Goal: Task Accomplishment & Management: Use online tool/utility

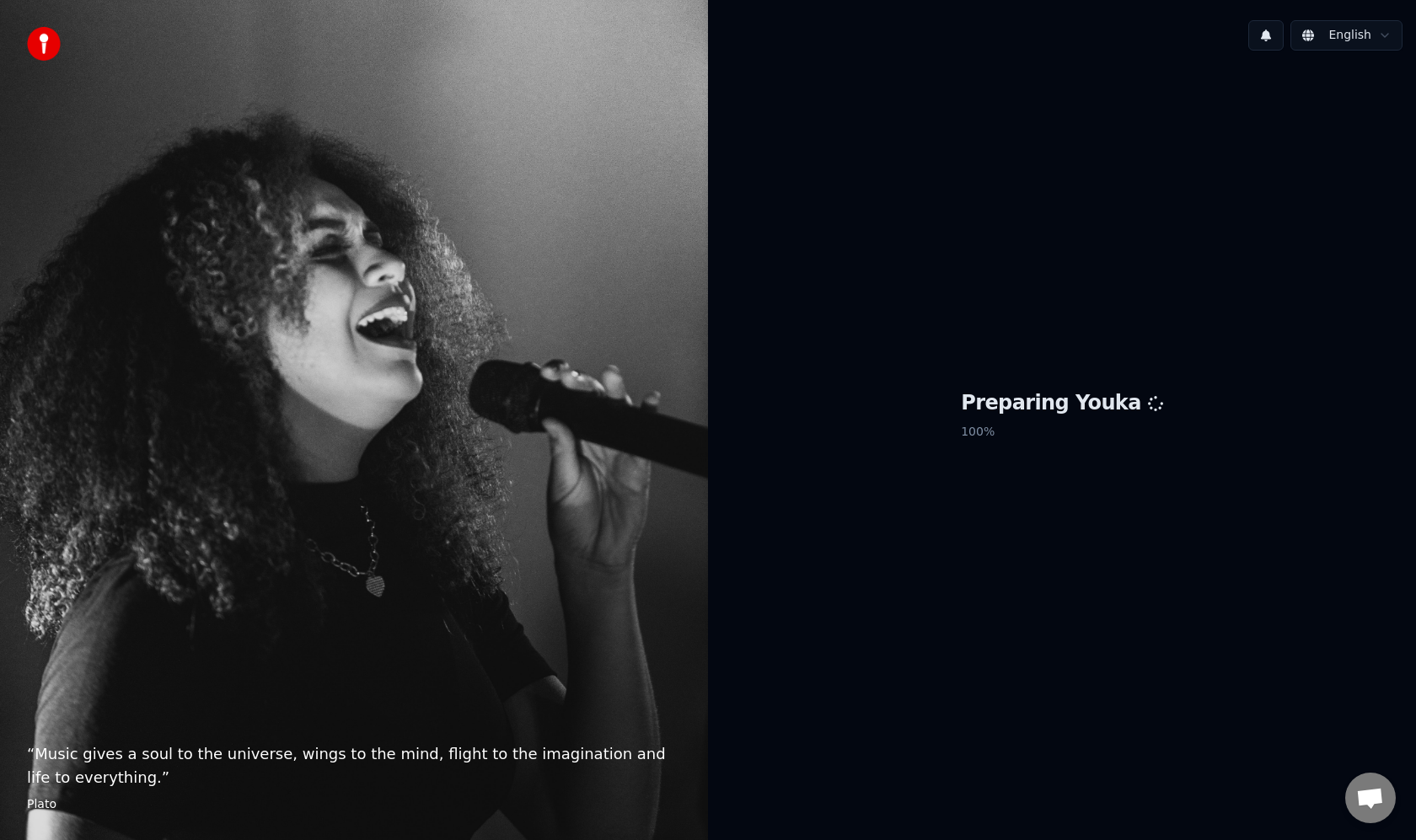
scroll to position [121, 0]
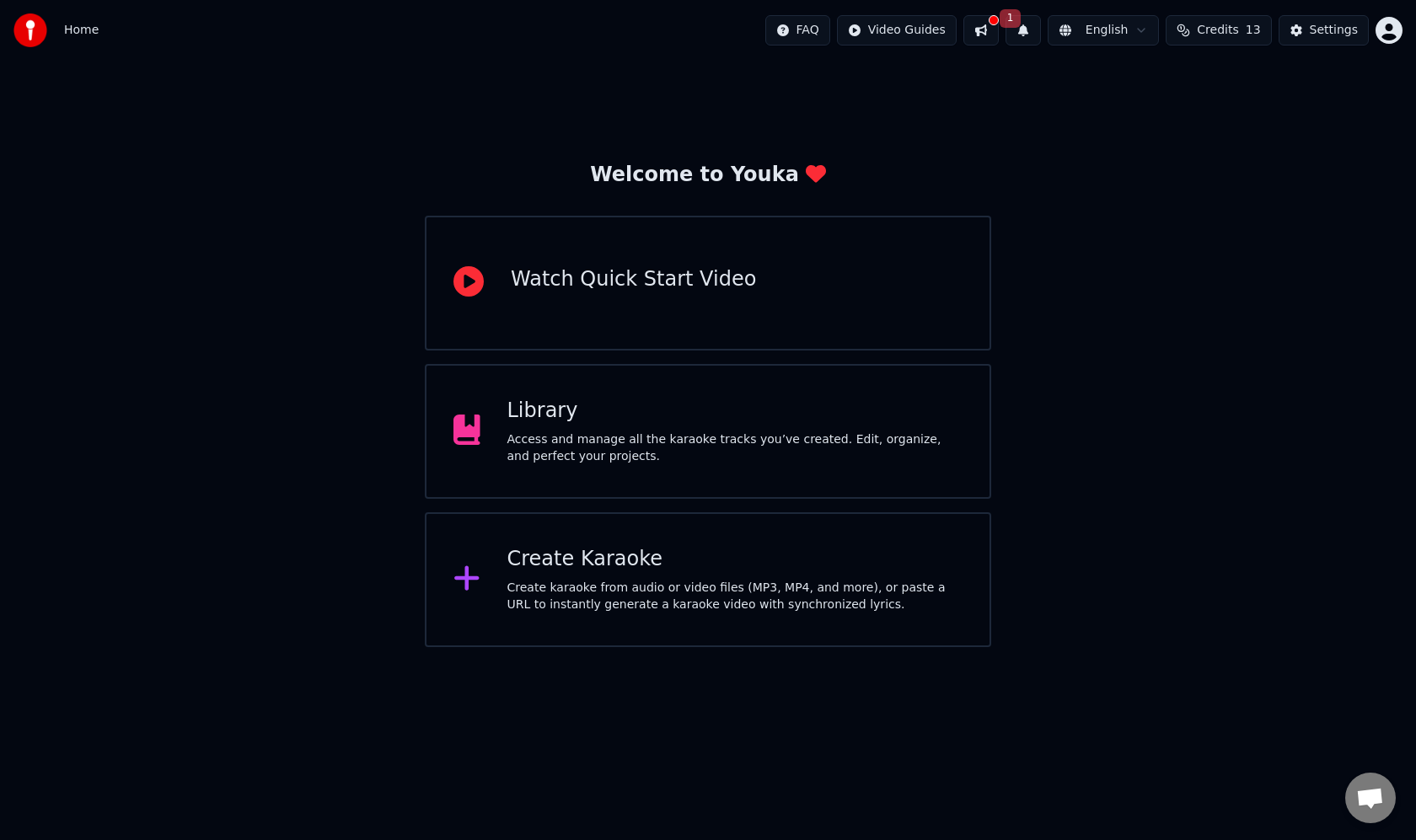
click at [1370, 799] on span "Open chat" at bounding box center [1370, 799] width 28 height 23
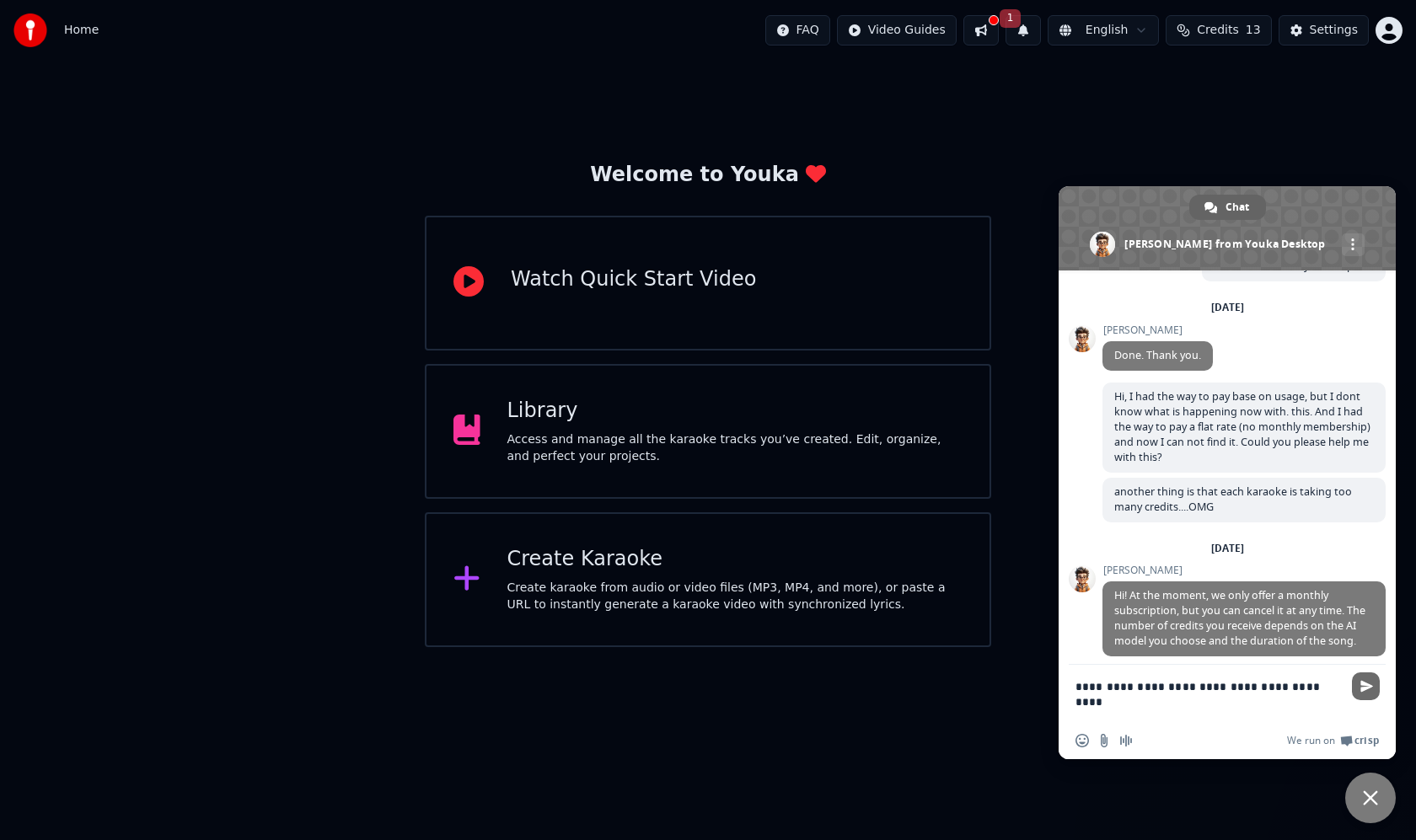
type textarea "**********"
click at [1370, 683] on span "Send" at bounding box center [1366, 685] width 13 height 13
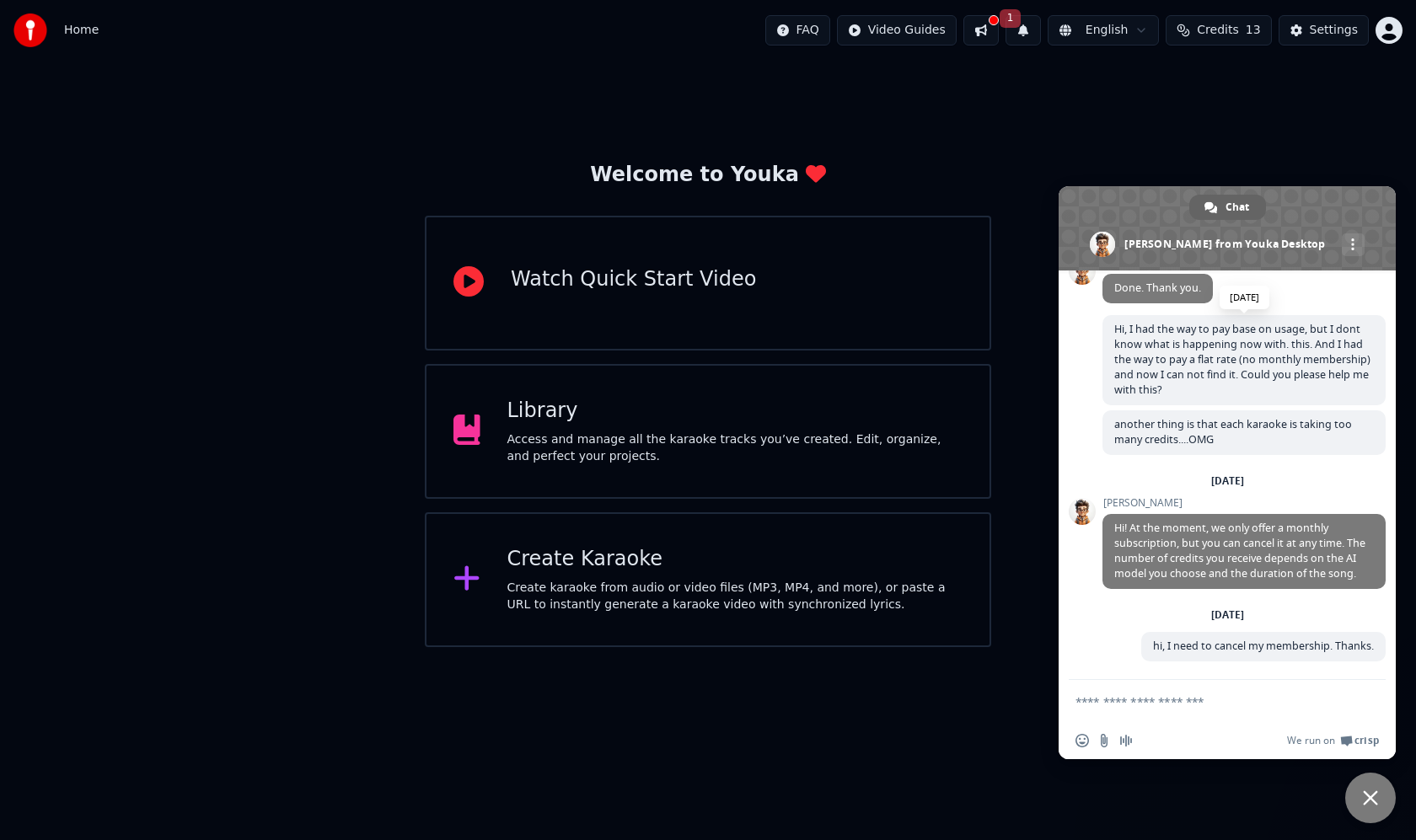
scroll to position [193, 0]
click at [1096, 125] on div "Welcome to Youka Watch Quick Start Video Library Access and manage all the kara…" at bounding box center [708, 354] width 1416 height 587
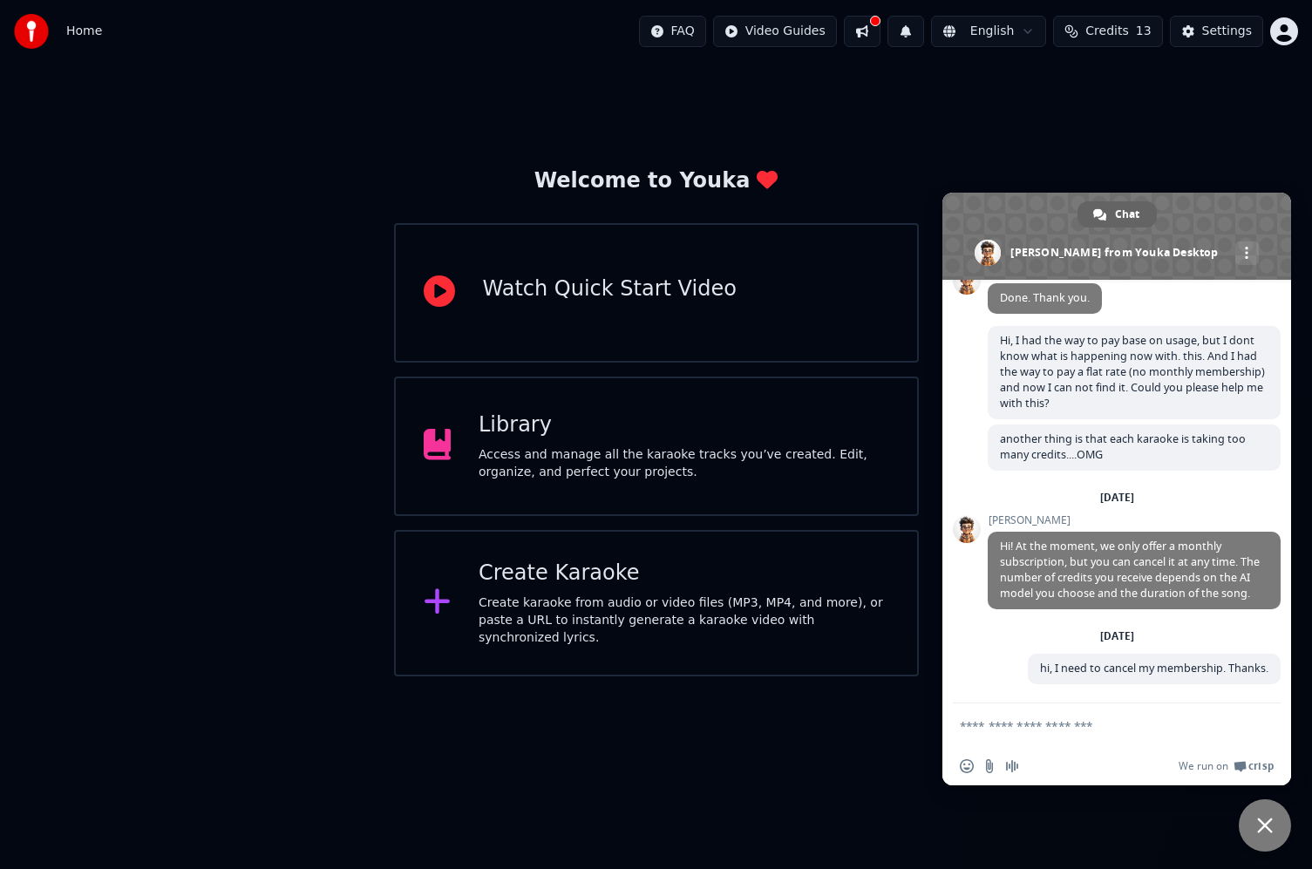
click at [1143, 156] on div "Welcome to Youka Watch Quick Start Video Library Access and manage all the kara…" at bounding box center [656, 370] width 1312 height 614
click at [561, 612] on div "Create karaoke from audio or video files (MP3, MP4, and more), or paste a URL t…" at bounding box center [684, 621] width 411 height 52
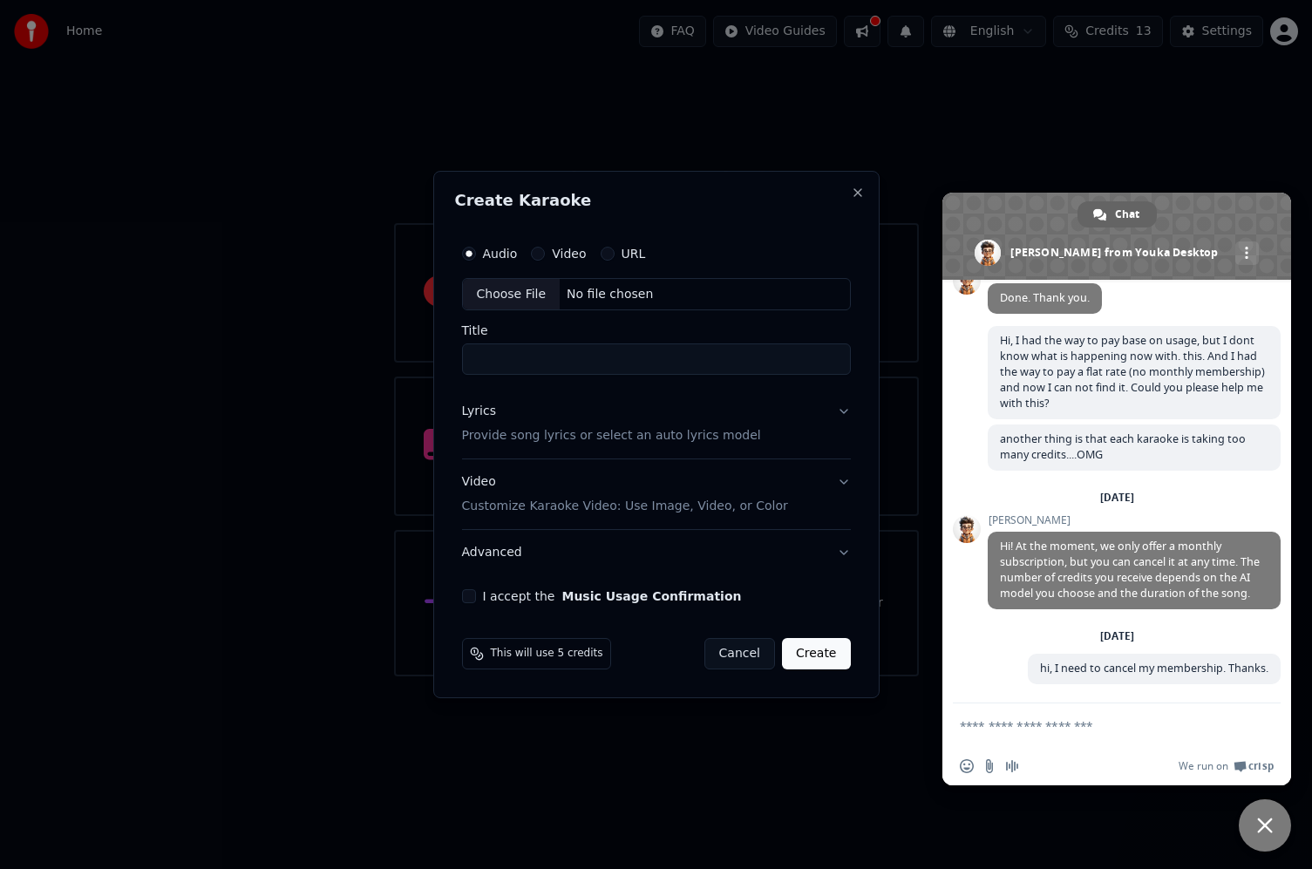
click at [604, 298] on div "No file chosen" at bounding box center [610, 294] width 100 height 17
type input "**********"
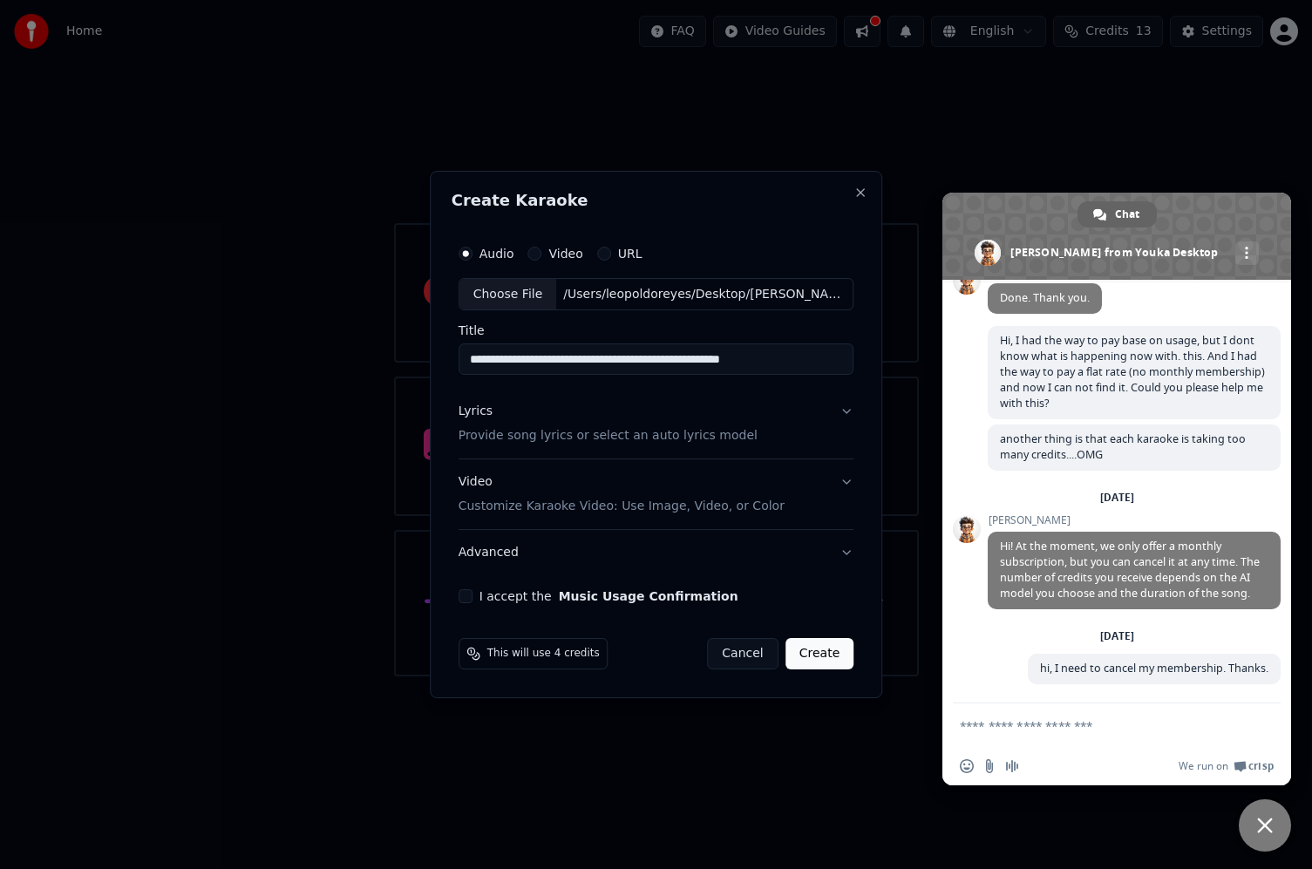
click at [466, 595] on button "I accept the Music Usage Confirmation" at bounding box center [466, 596] width 14 height 14
click at [823, 659] on button "Create" at bounding box center [819, 653] width 69 height 31
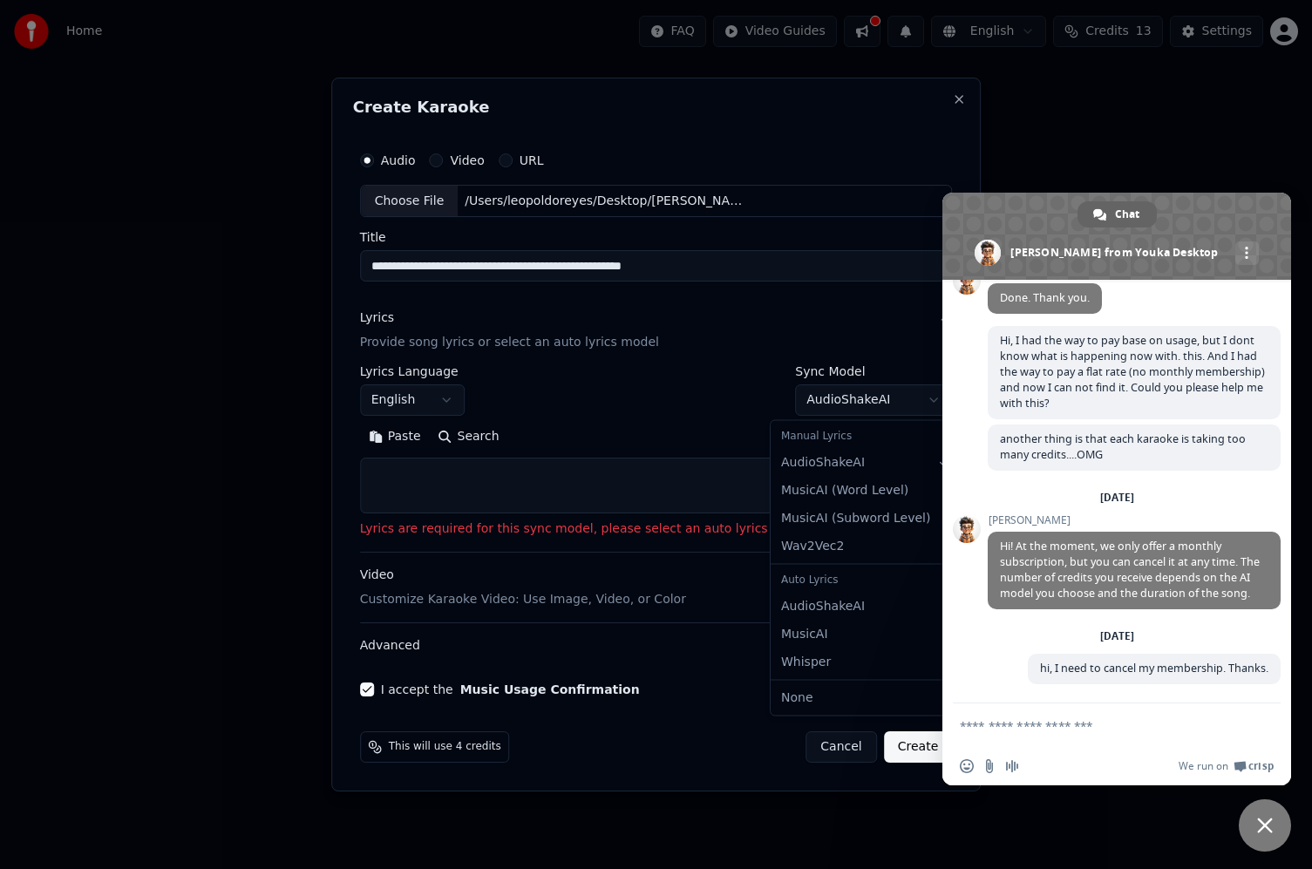
click at [893, 400] on body "Home FAQ Video Guides English Credits 13 Settings Welcome to Youka Watch Quick …" at bounding box center [656, 338] width 1312 height 676
select select "**********"
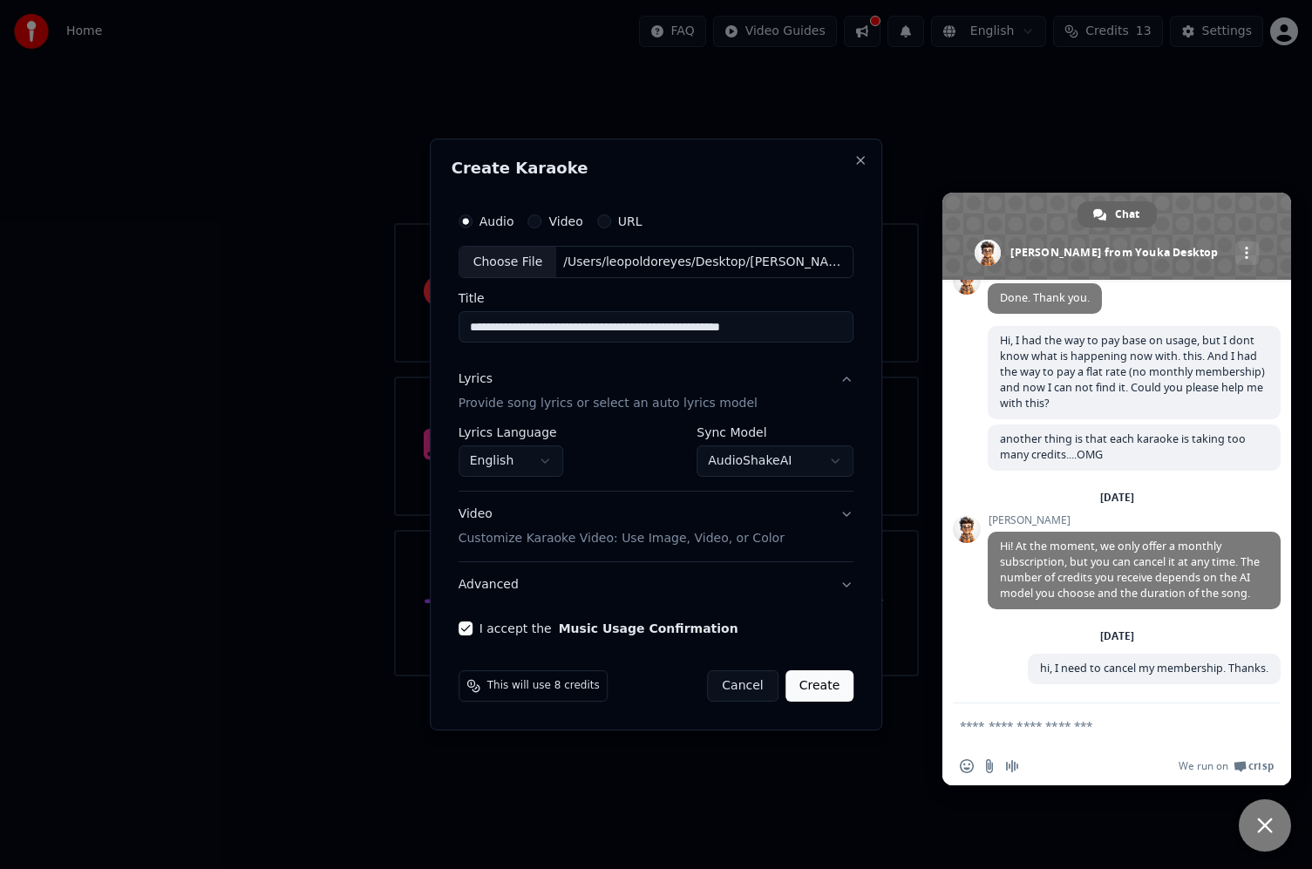
click at [820, 693] on button "Create" at bounding box center [819, 685] width 69 height 31
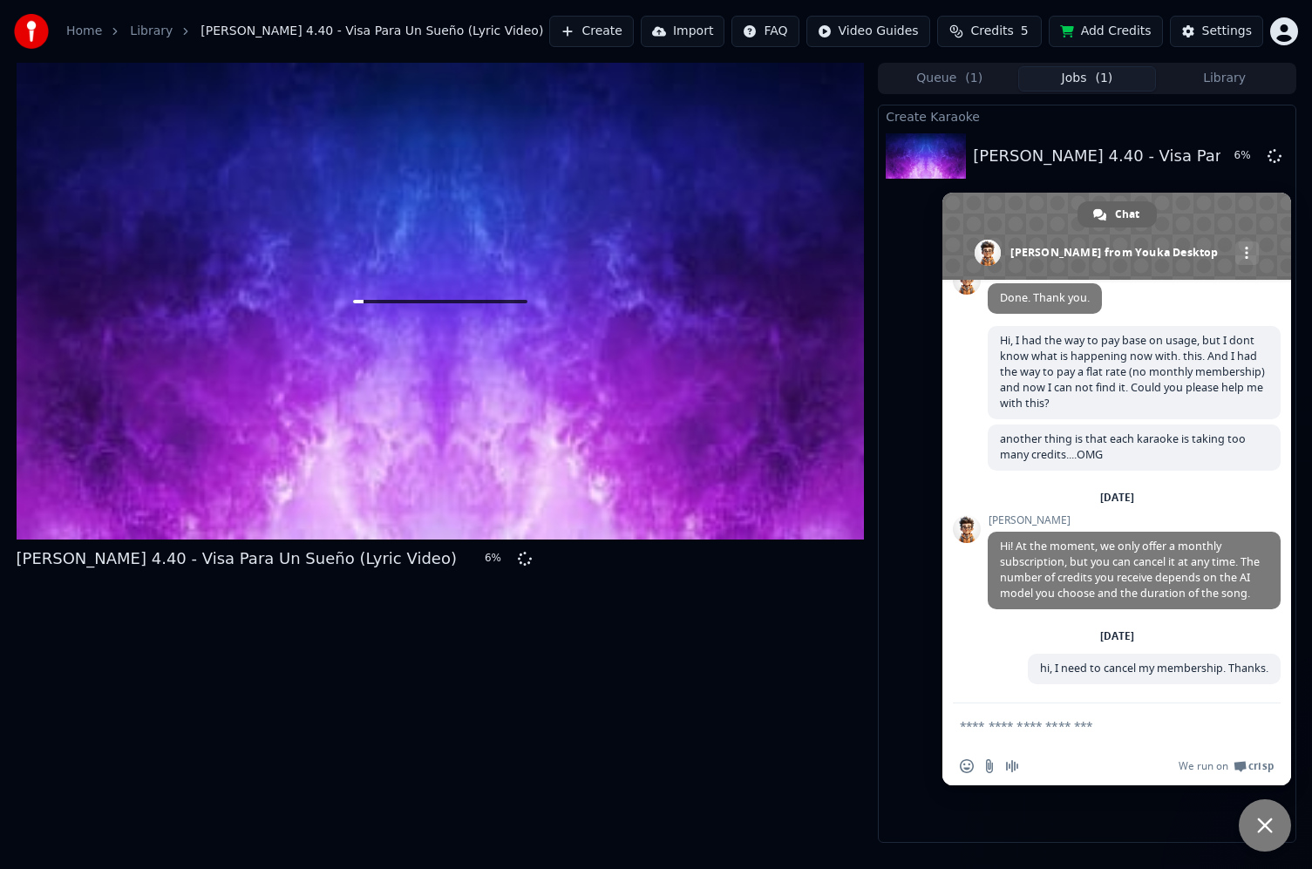
click at [1280, 824] on span "Close chat" at bounding box center [1265, 825] width 52 height 52
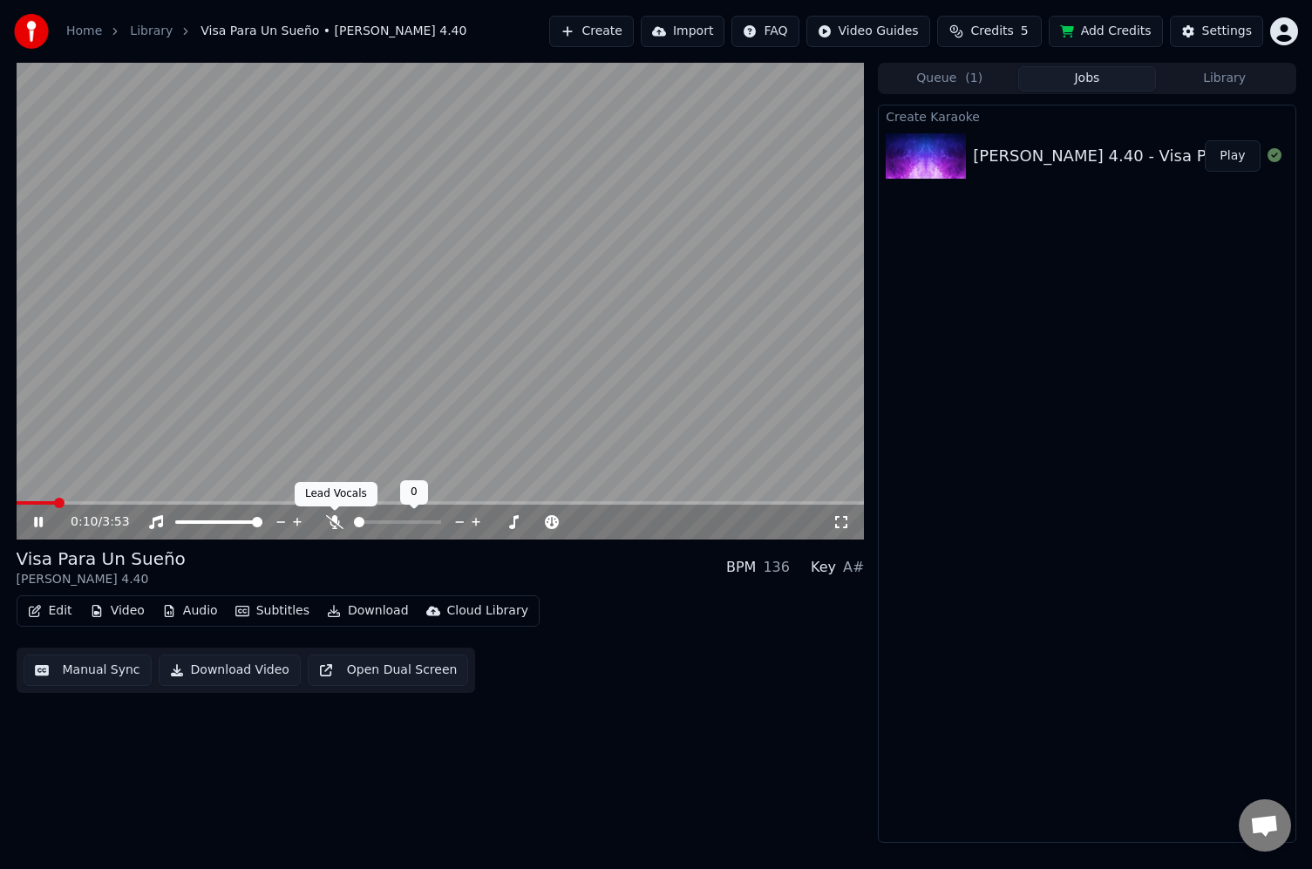
click at [334, 528] on icon at bounding box center [334, 522] width 17 height 14
click at [65, 608] on button "Edit" at bounding box center [50, 611] width 58 height 24
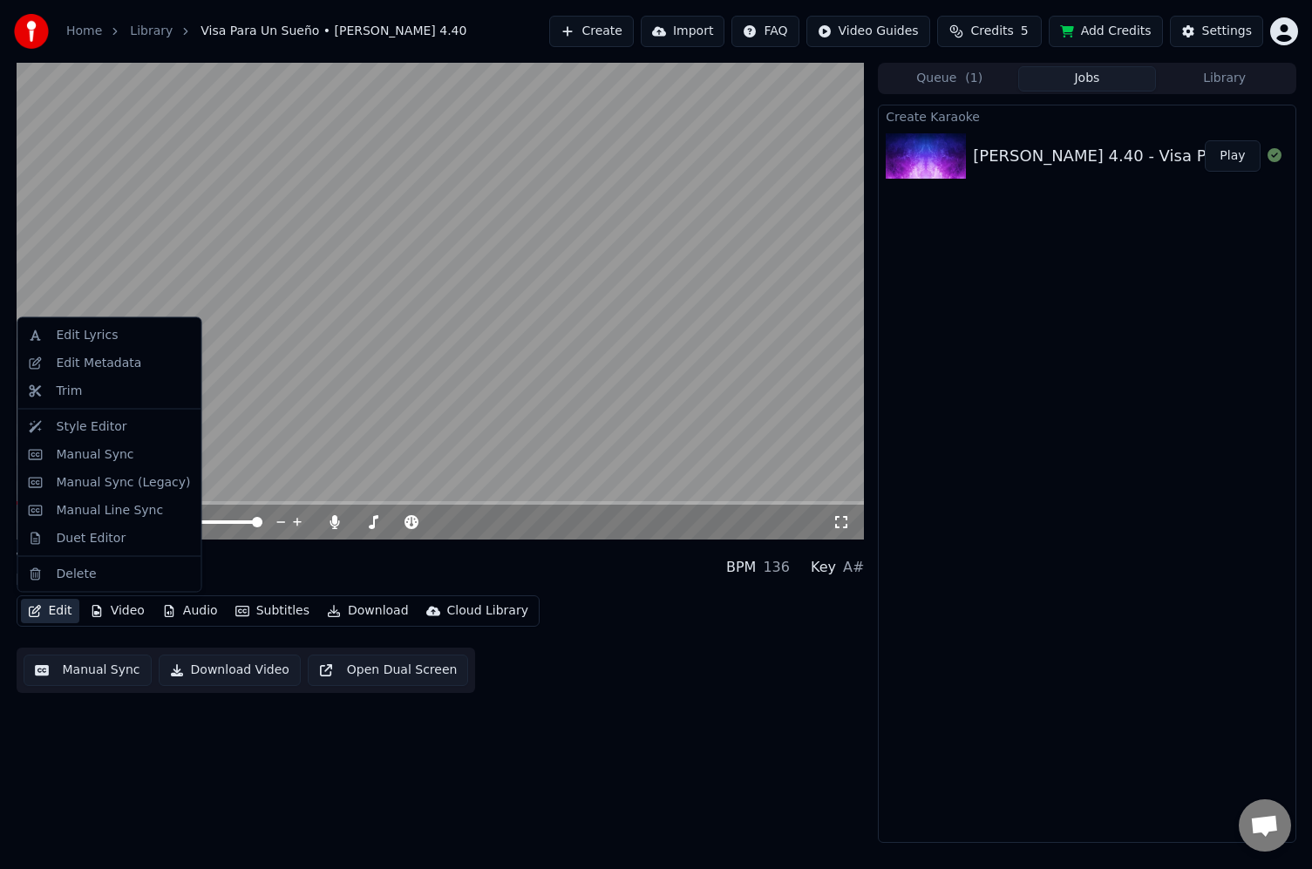
click at [262, 547] on div "Visa Para Un Sueño [PERSON_NAME] 4.40 BPM 136 Key A#" at bounding box center [441, 568] width 848 height 42
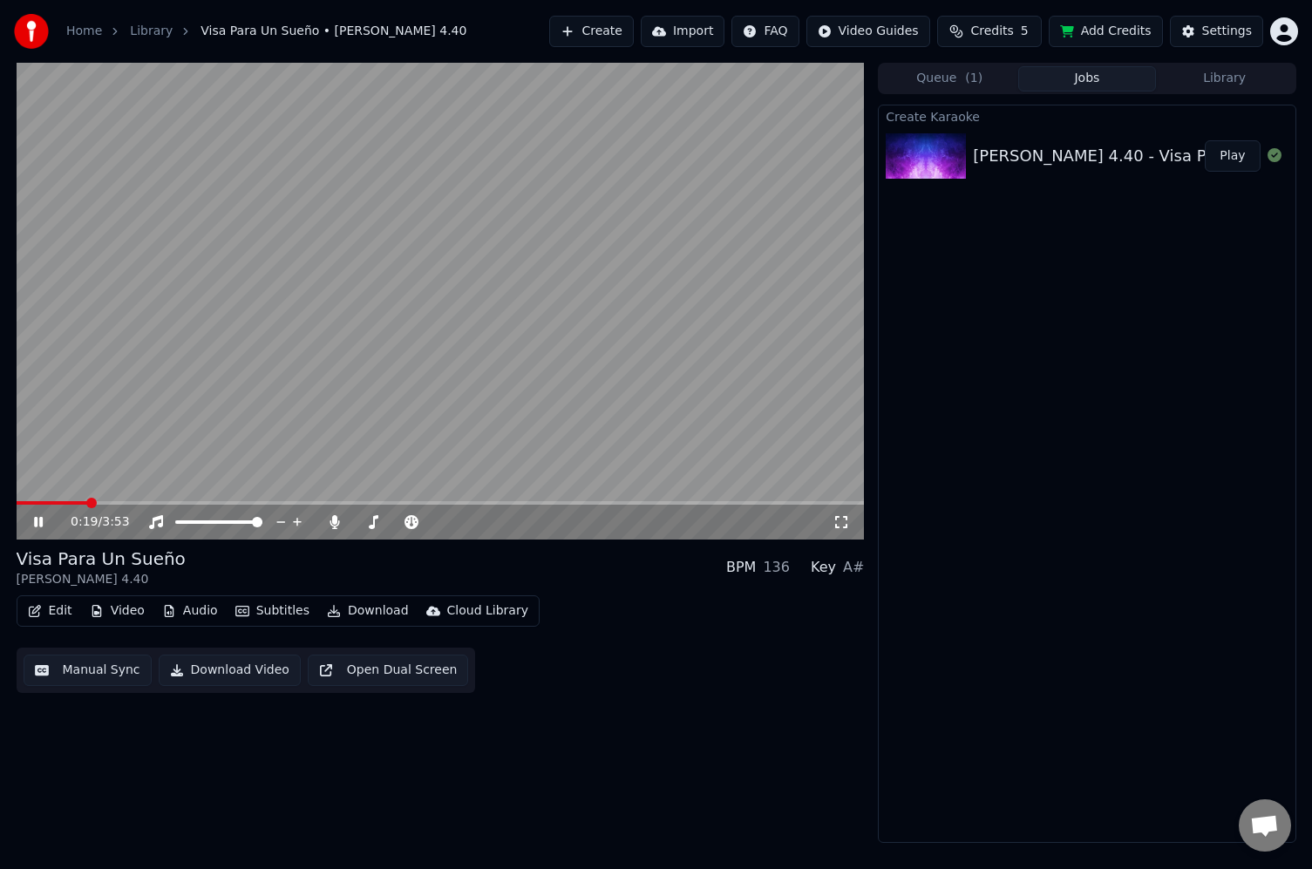
click at [37, 525] on icon at bounding box center [38, 522] width 9 height 10
click at [17, 500] on span at bounding box center [22, 503] width 10 height 10
click at [1224, 151] on button "Play" at bounding box center [1232, 155] width 55 height 31
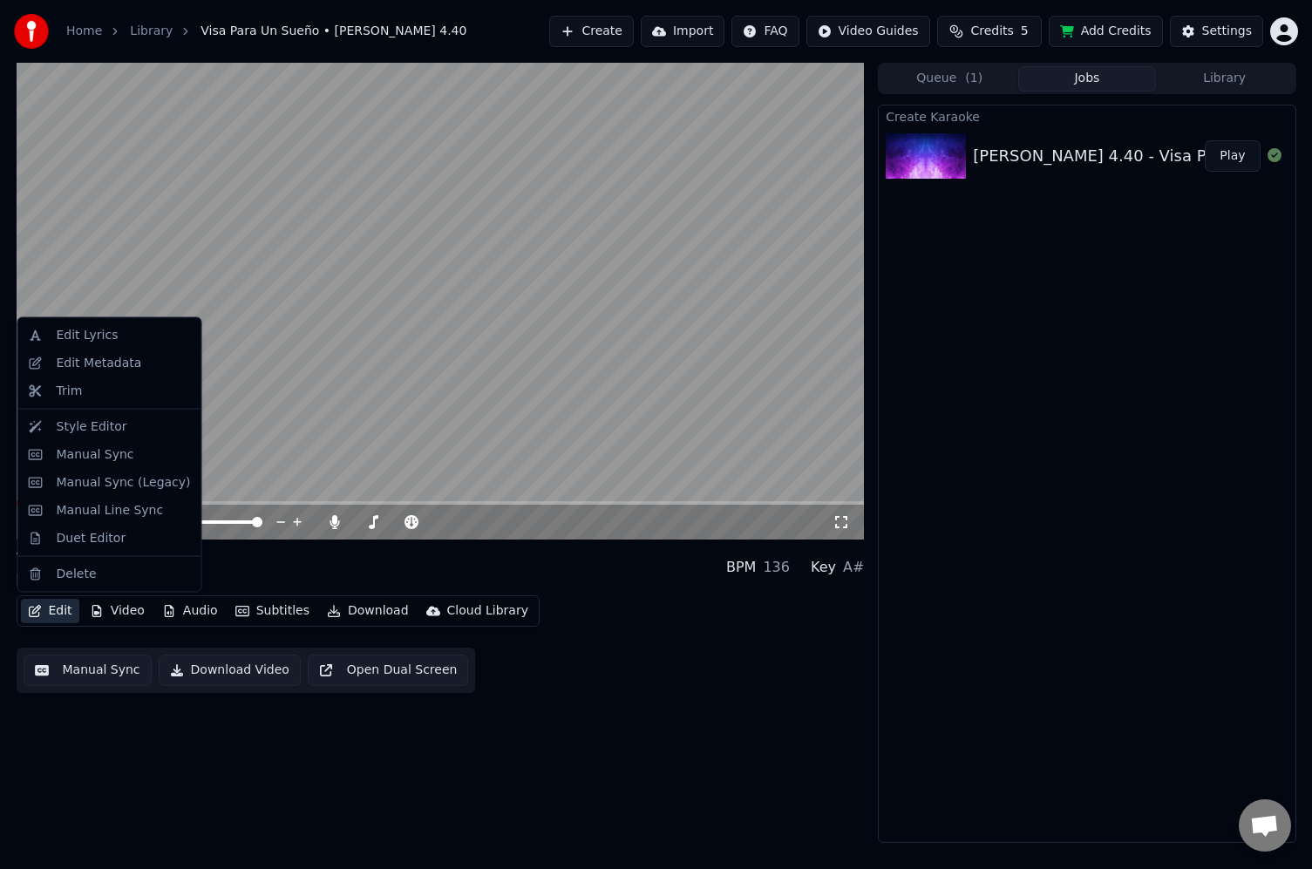
click at [49, 610] on button "Edit" at bounding box center [50, 611] width 58 height 24
click at [91, 342] on div "Edit Lyrics" at bounding box center [88, 335] width 62 height 17
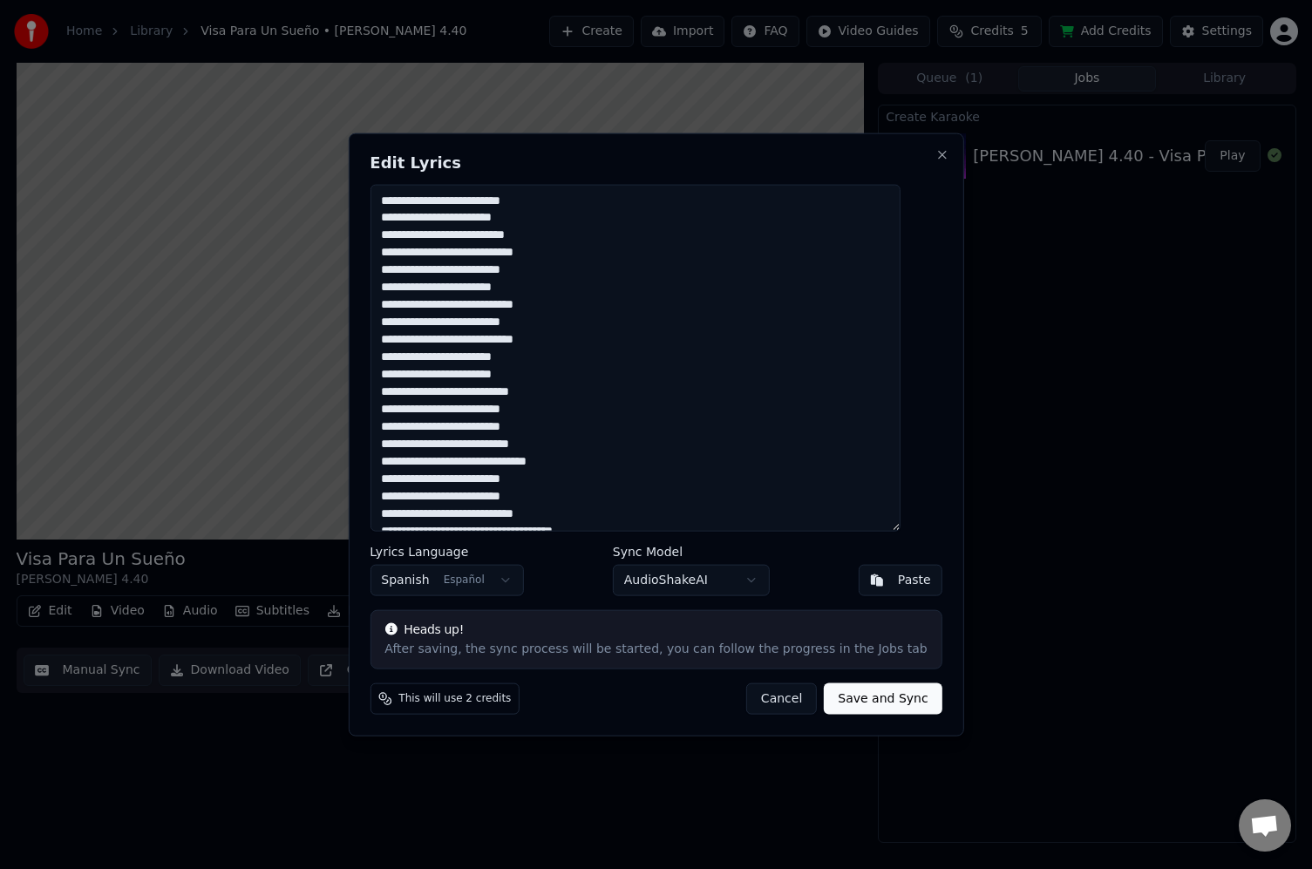
click at [413, 378] on textarea at bounding box center [635, 358] width 530 height 348
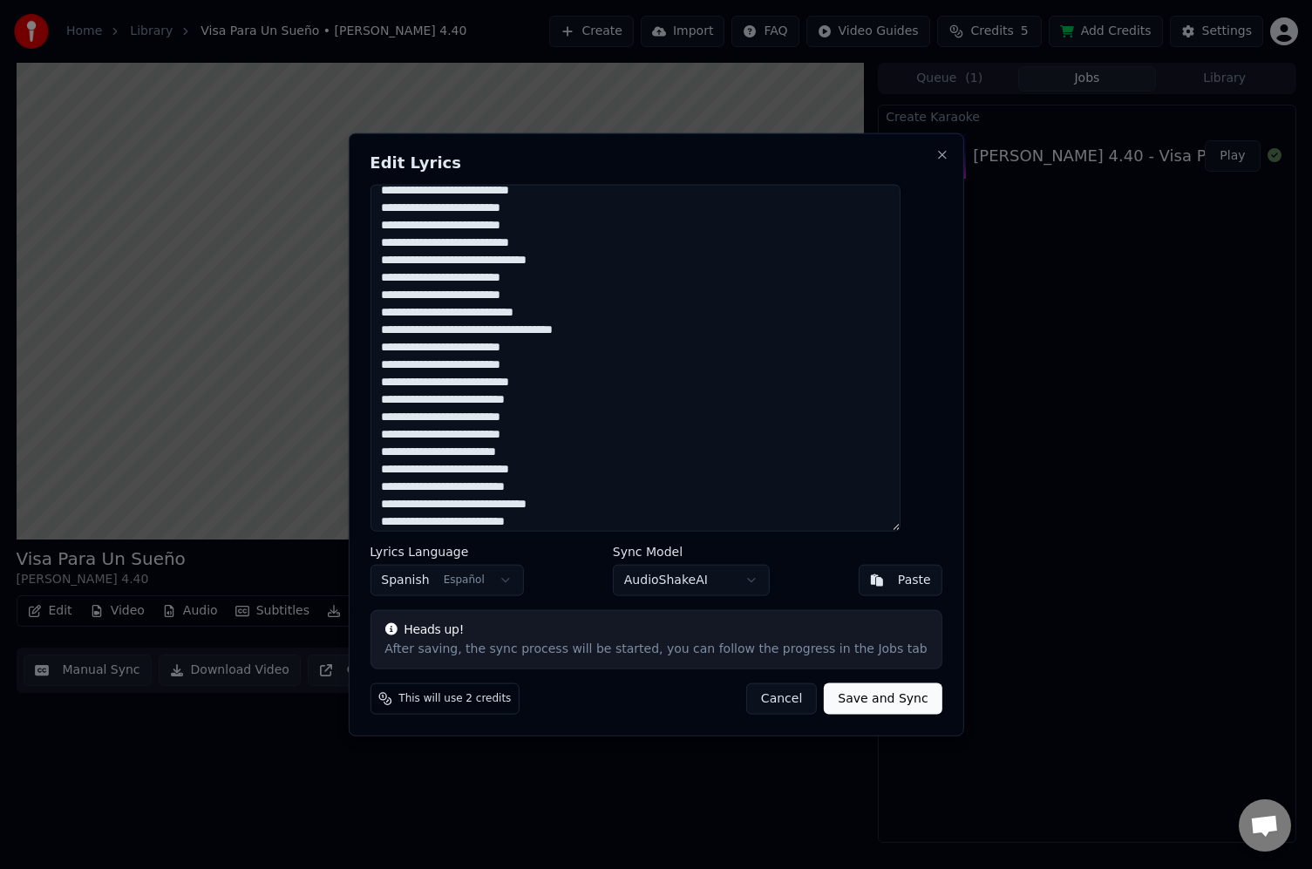
scroll to position [209, 0]
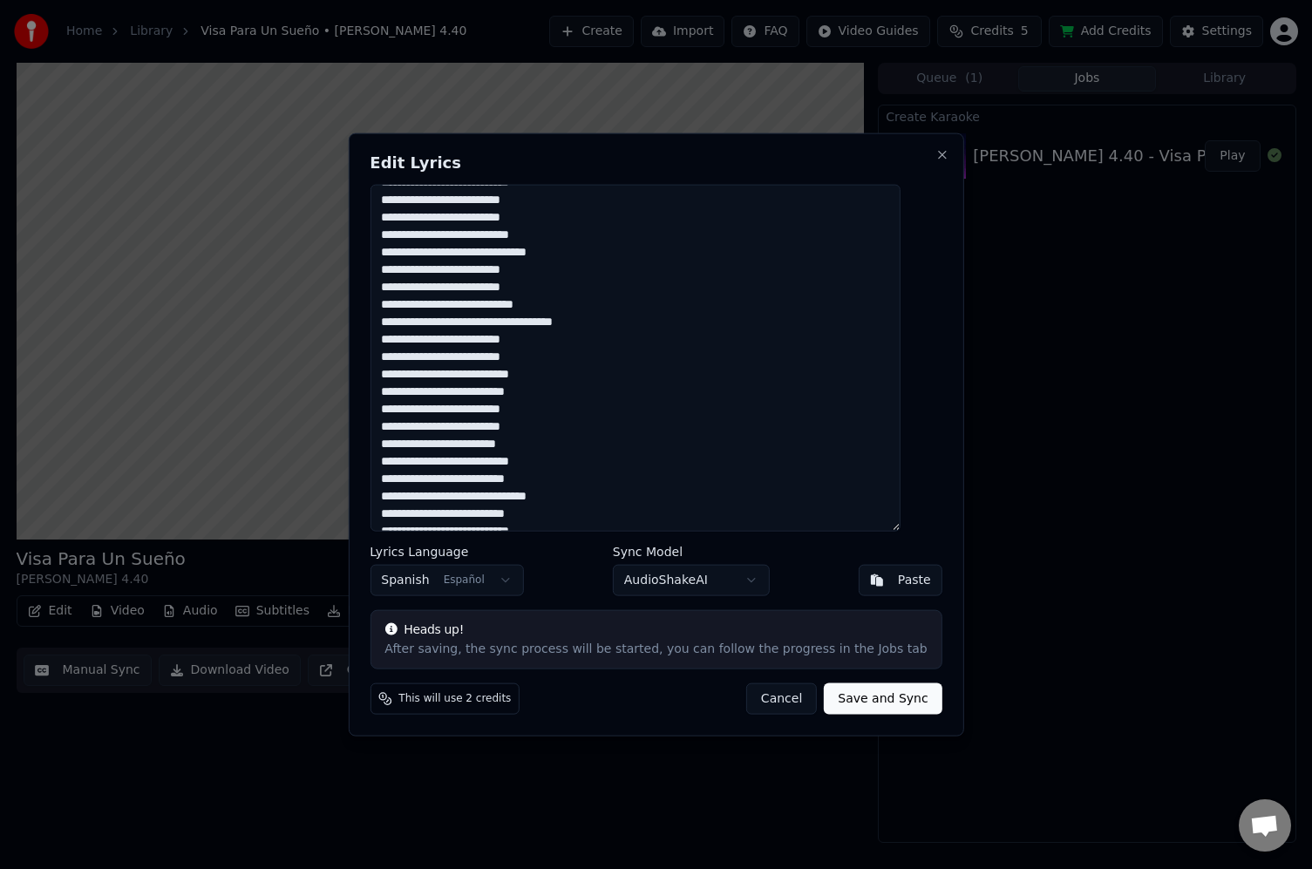
click at [399, 268] on textarea at bounding box center [635, 358] width 530 height 348
click at [575, 275] on textarea at bounding box center [635, 358] width 530 height 348
click at [400, 284] on textarea at bounding box center [635, 358] width 530 height 348
drag, startPoint x: 572, startPoint y: 286, endPoint x: 598, endPoint y: 286, distance: 26.2
click at [572, 286] on textarea at bounding box center [635, 358] width 530 height 348
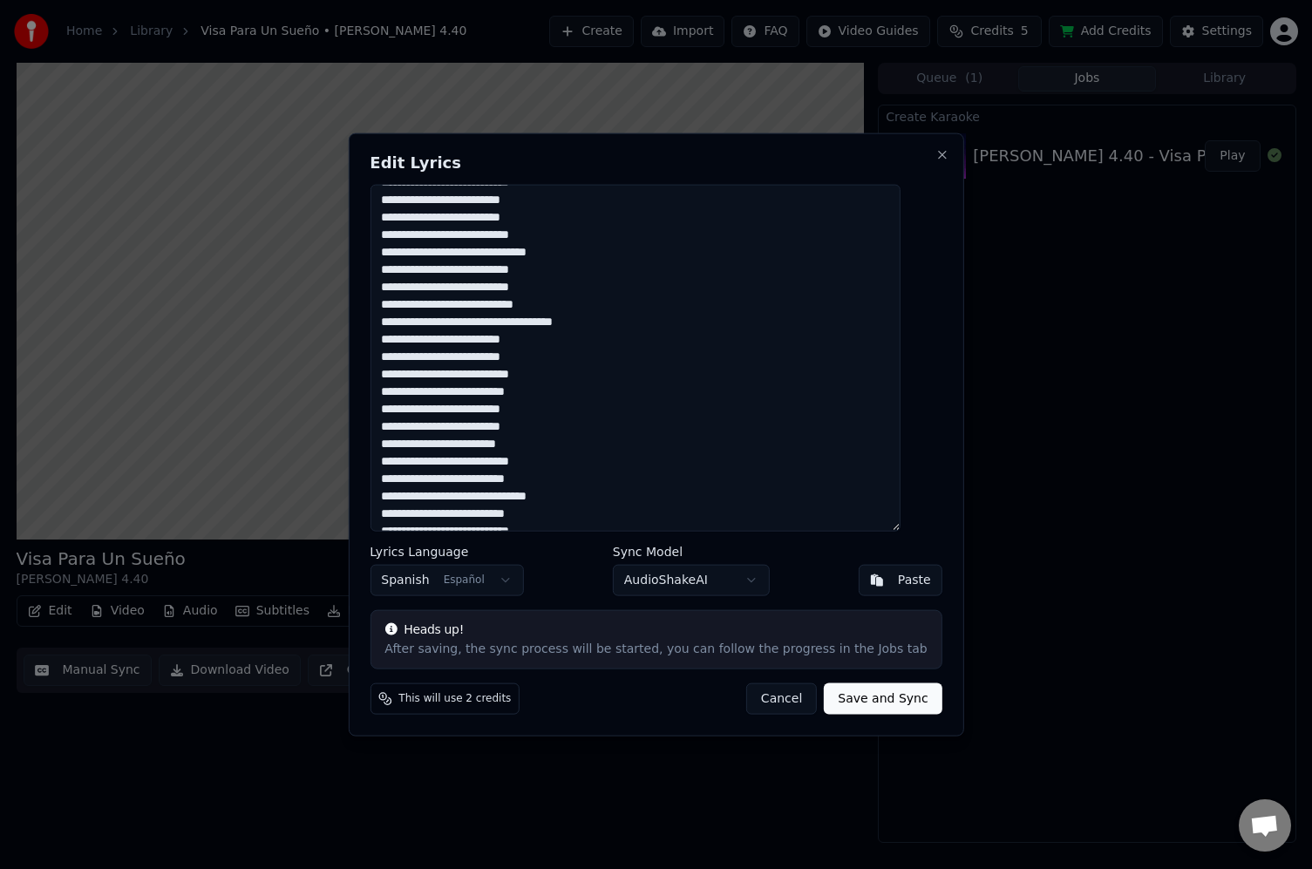
click at [403, 343] on textarea at bounding box center [635, 358] width 530 height 348
click at [401, 352] on textarea at bounding box center [635, 358] width 530 height 348
click at [568, 337] on textarea at bounding box center [635, 358] width 530 height 348
click at [572, 352] on textarea at bounding box center [635, 358] width 530 height 348
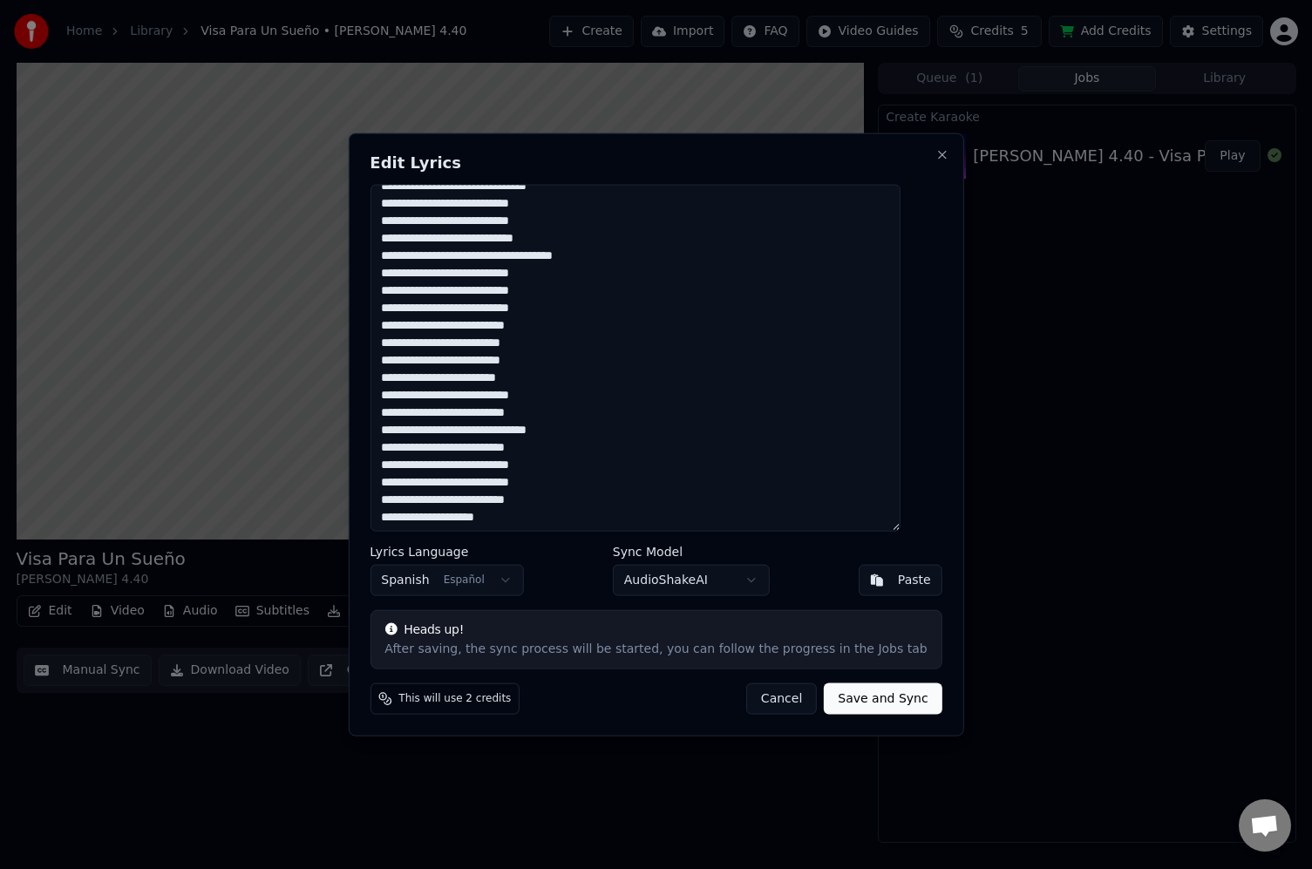
click at [403, 347] on textarea at bounding box center [635, 358] width 530 height 348
click at [400, 358] on textarea at bounding box center [635, 358] width 530 height 348
click at [579, 340] on textarea at bounding box center [635, 358] width 530 height 348
click at [577, 360] on textarea at bounding box center [635, 358] width 530 height 348
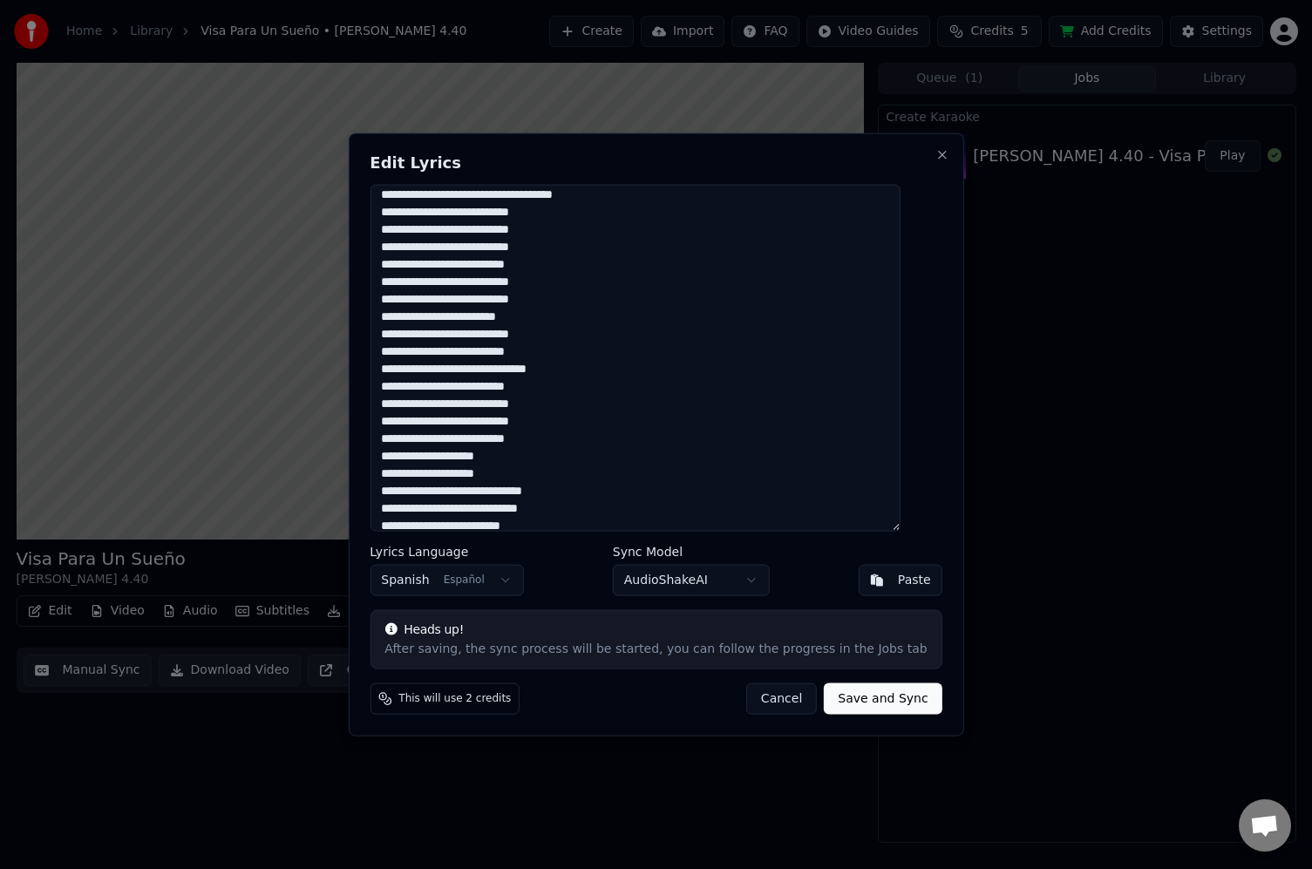
scroll to position [347, 0]
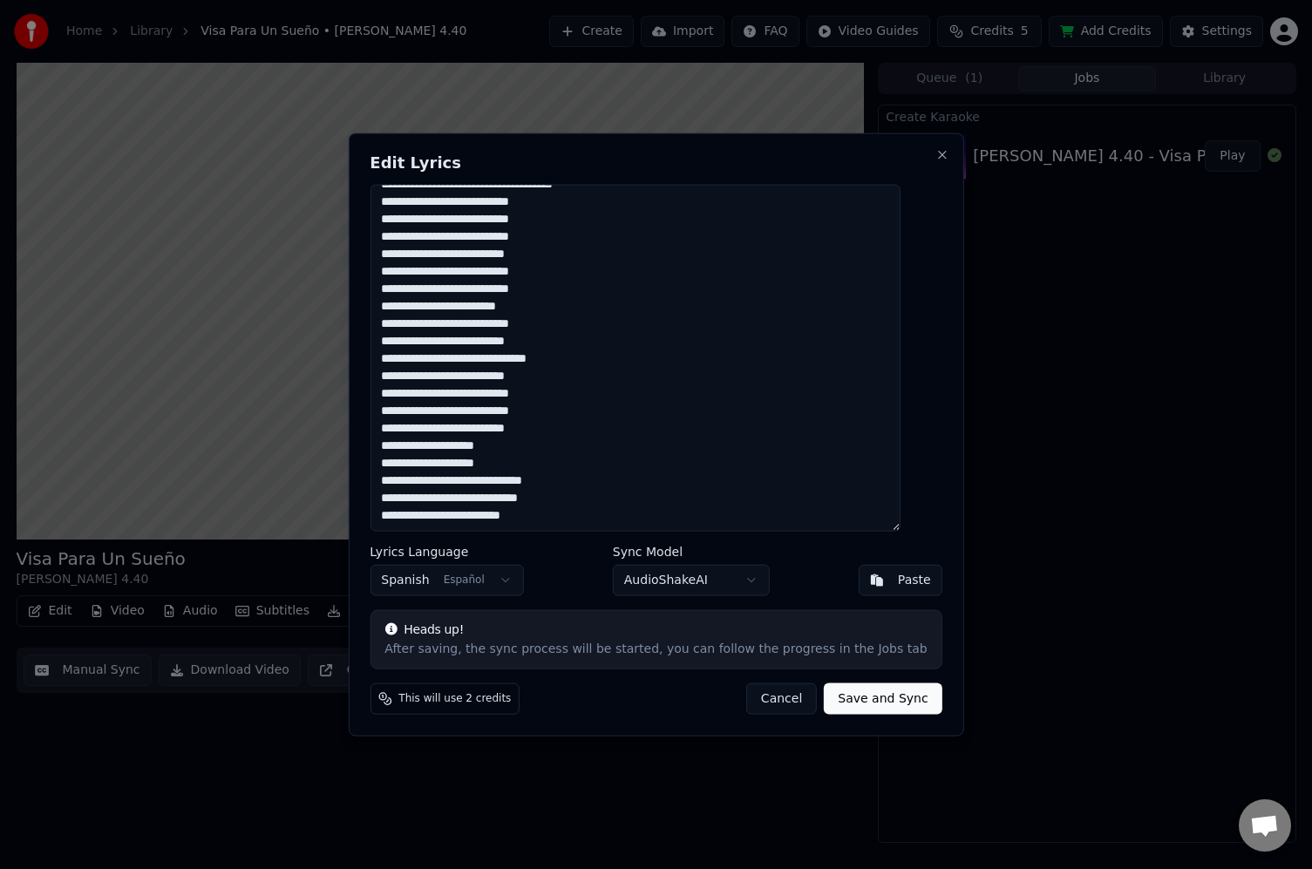
click at [403, 302] on textarea at bounding box center [635, 358] width 530 height 348
click at [486, 304] on textarea at bounding box center [635, 358] width 530 height 348
click at [402, 319] on textarea at bounding box center [635, 358] width 530 height 348
drag, startPoint x: 415, startPoint y: 356, endPoint x: 418, endPoint y: 344, distance: 11.9
click at [415, 356] on textarea at bounding box center [635, 358] width 530 height 348
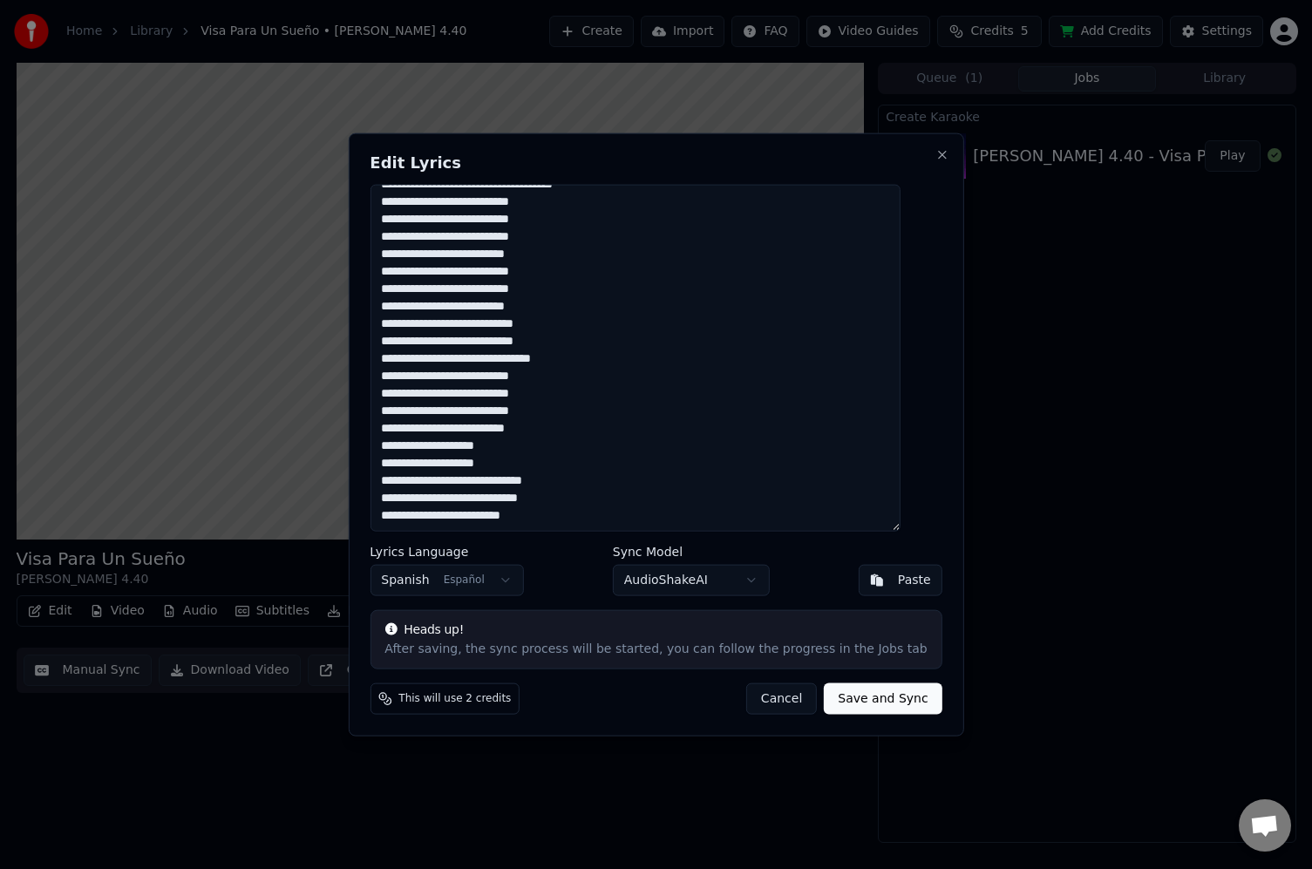
click at [412, 339] on textarea at bounding box center [635, 358] width 530 height 348
click at [404, 390] on textarea at bounding box center [635, 358] width 530 height 348
click at [404, 411] on textarea at bounding box center [635, 358] width 530 height 348
click at [401, 428] on textarea at bounding box center [635, 358] width 530 height 348
click at [486, 321] on textarea at bounding box center [635, 358] width 530 height 348
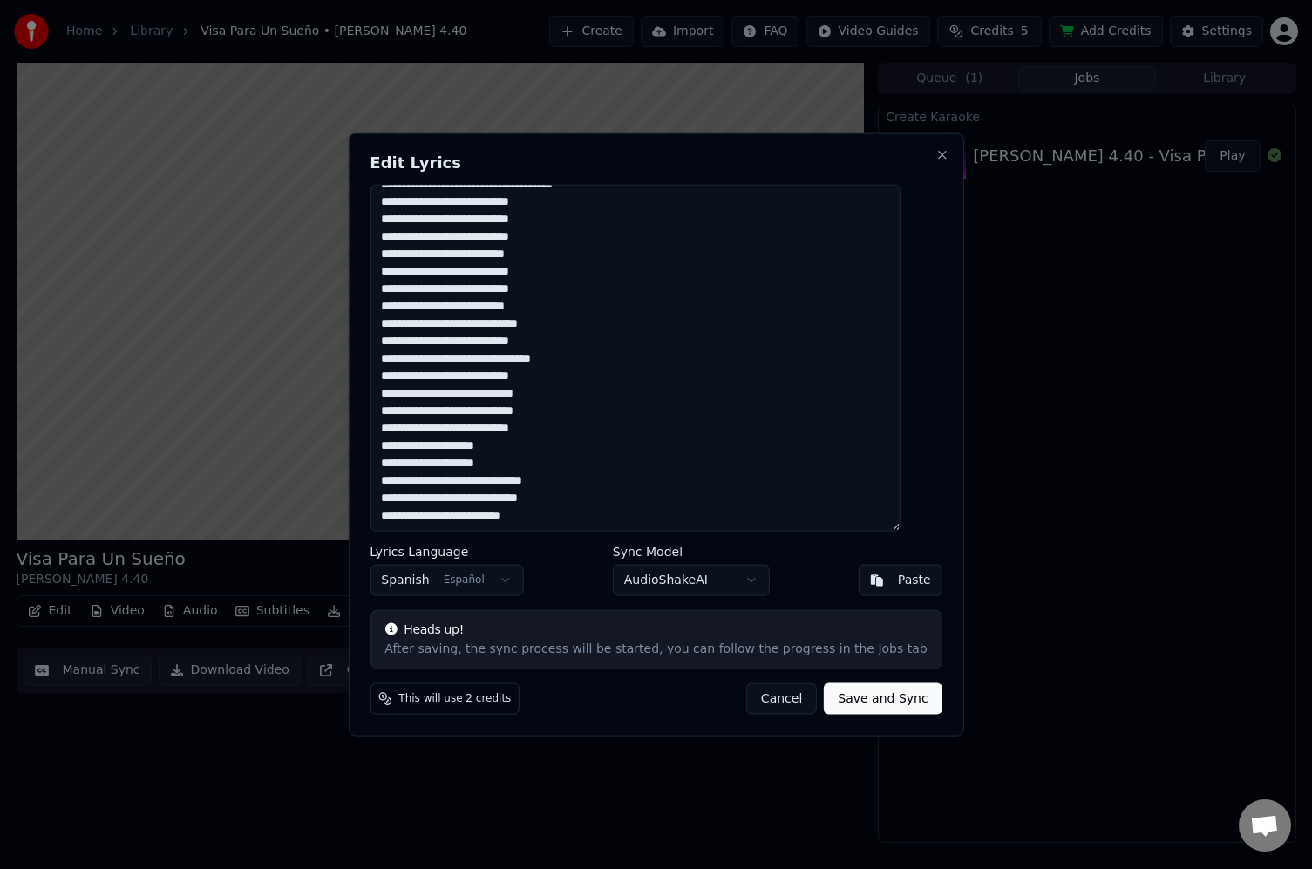
click at [487, 338] on textarea at bounding box center [635, 358] width 530 height 348
click at [486, 354] on textarea at bounding box center [635, 358] width 530 height 348
click at [487, 377] on textarea at bounding box center [635, 358] width 530 height 348
click at [486, 394] on textarea at bounding box center [635, 358] width 530 height 348
click at [487, 411] on textarea at bounding box center [635, 358] width 530 height 348
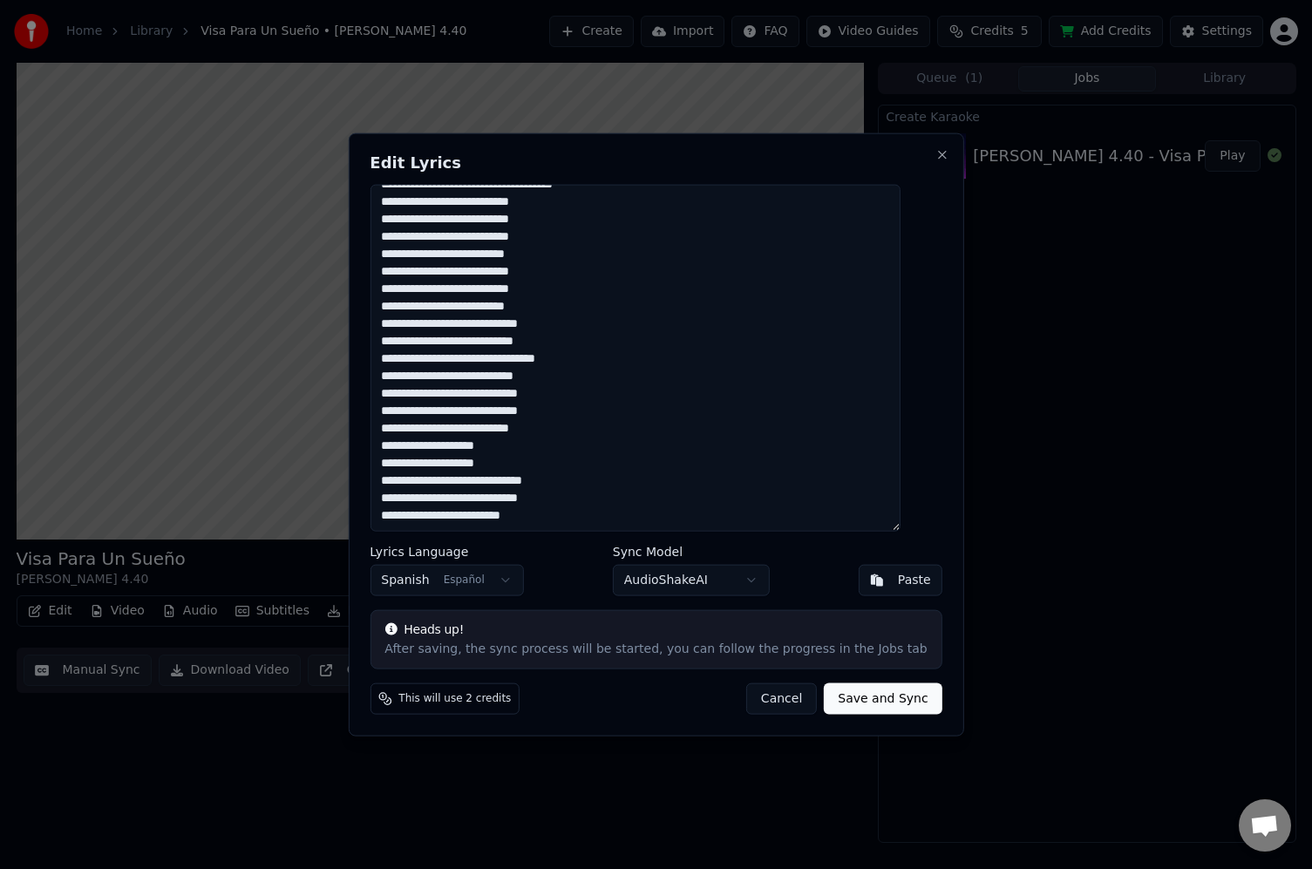
click at [488, 425] on textarea at bounding box center [635, 358] width 530 height 348
click at [409, 428] on textarea at bounding box center [635, 358] width 530 height 348
type textarea "**********"
click at [872, 702] on button "Save and Sync" at bounding box center [883, 698] width 118 height 31
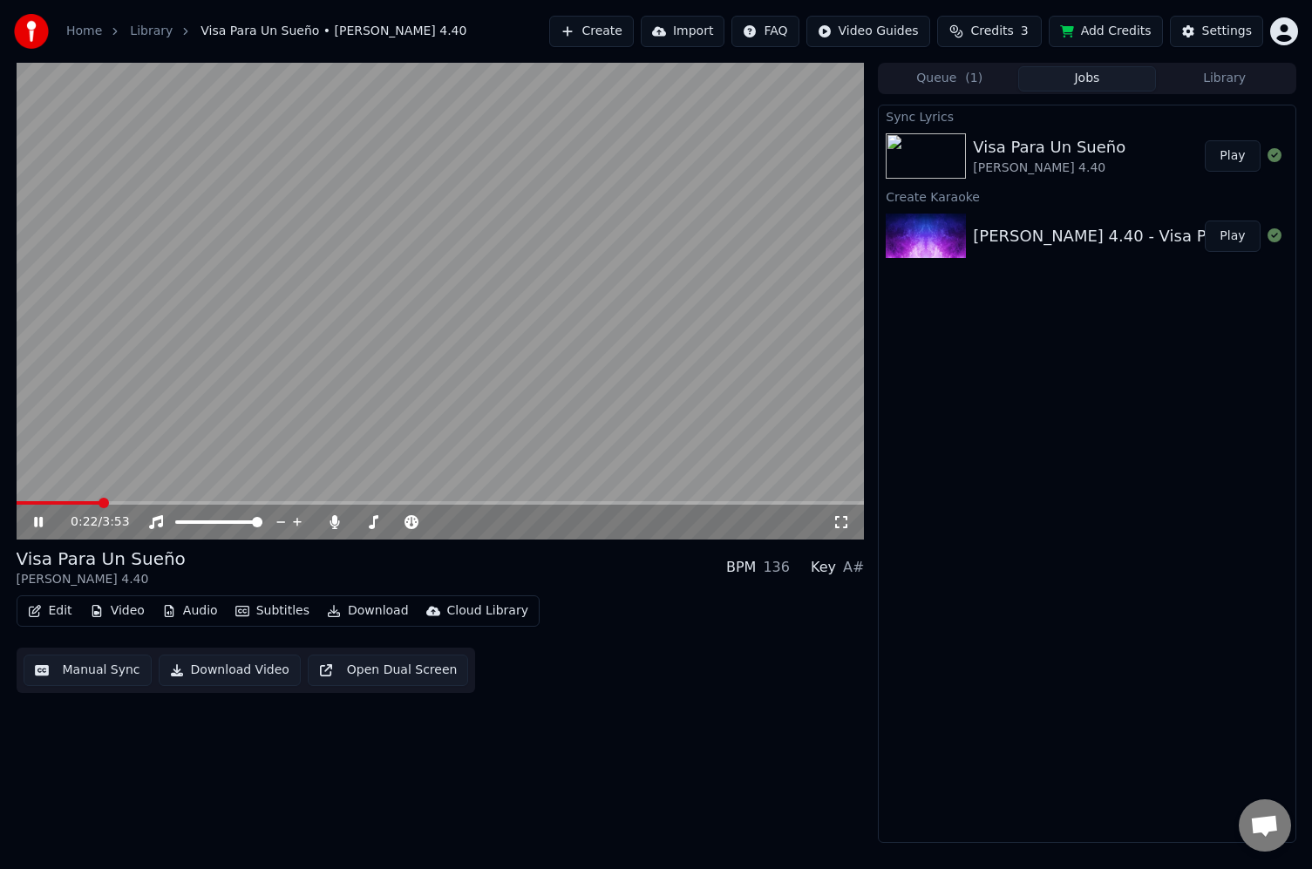
click at [34, 521] on icon at bounding box center [38, 522] width 9 height 10
click at [61, 609] on button "Edit" at bounding box center [50, 611] width 58 height 24
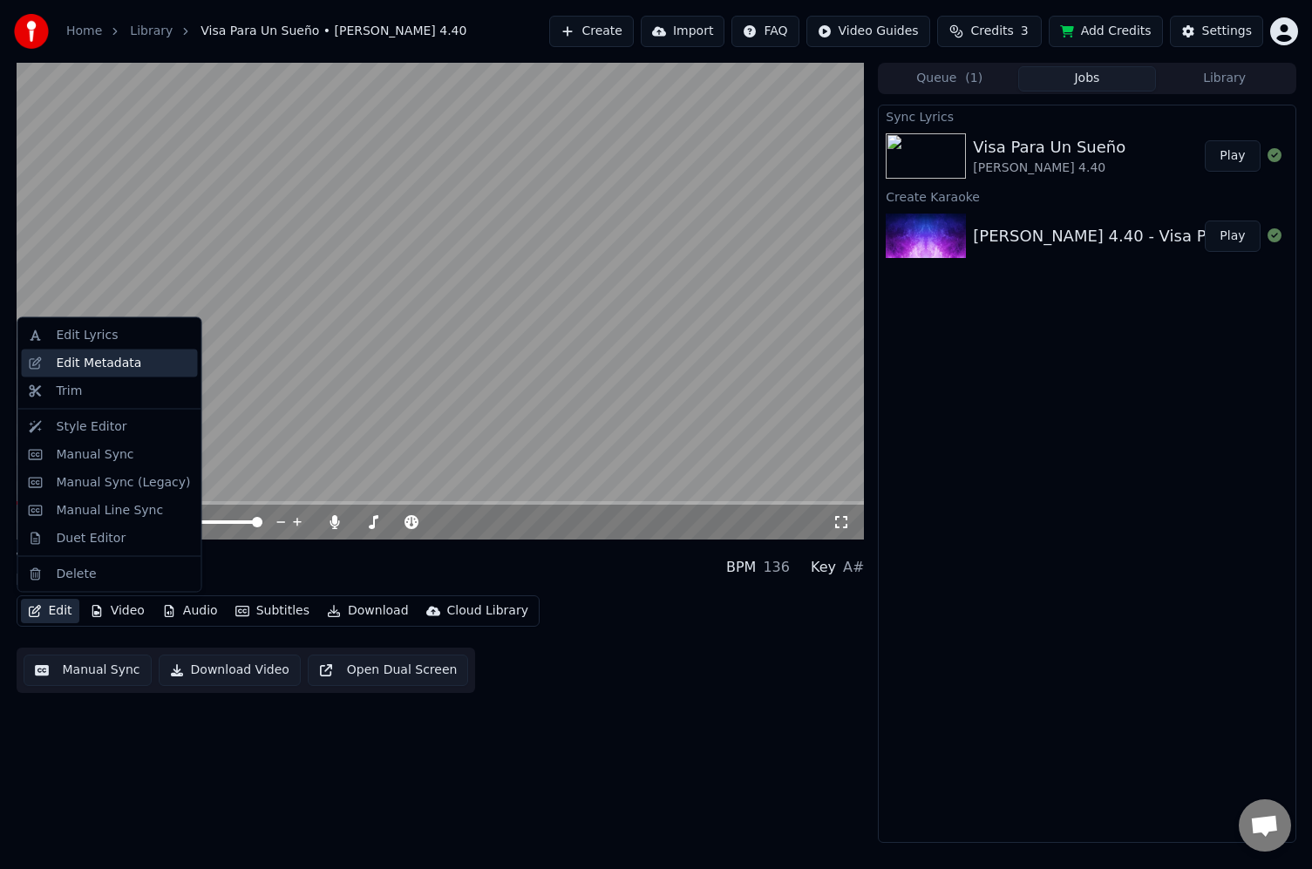
click at [103, 359] on div "Edit Metadata" at bounding box center [99, 362] width 85 height 17
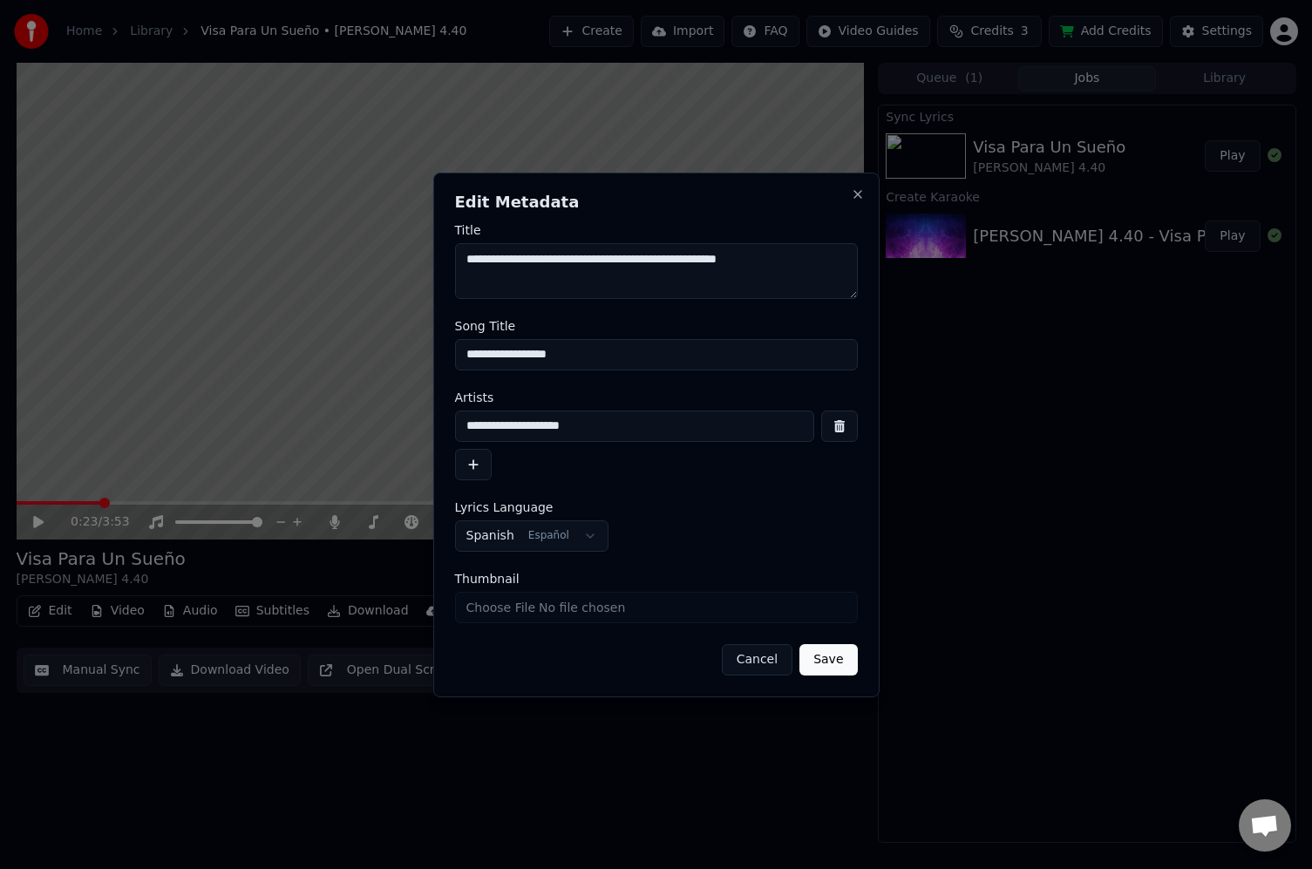
drag, startPoint x: 793, startPoint y: 256, endPoint x: 650, endPoint y: 260, distance: 143.0
click at [628, 260] on textarea "**********" at bounding box center [656, 271] width 403 height 56
drag, startPoint x: 692, startPoint y: 260, endPoint x: 708, endPoint y: 260, distance: 15.7
click at [695, 260] on textarea "**********" at bounding box center [656, 271] width 403 height 56
drag, startPoint x: 712, startPoint y: 259, endPoint x: 791, endPoint y: 261, distance: 78.5
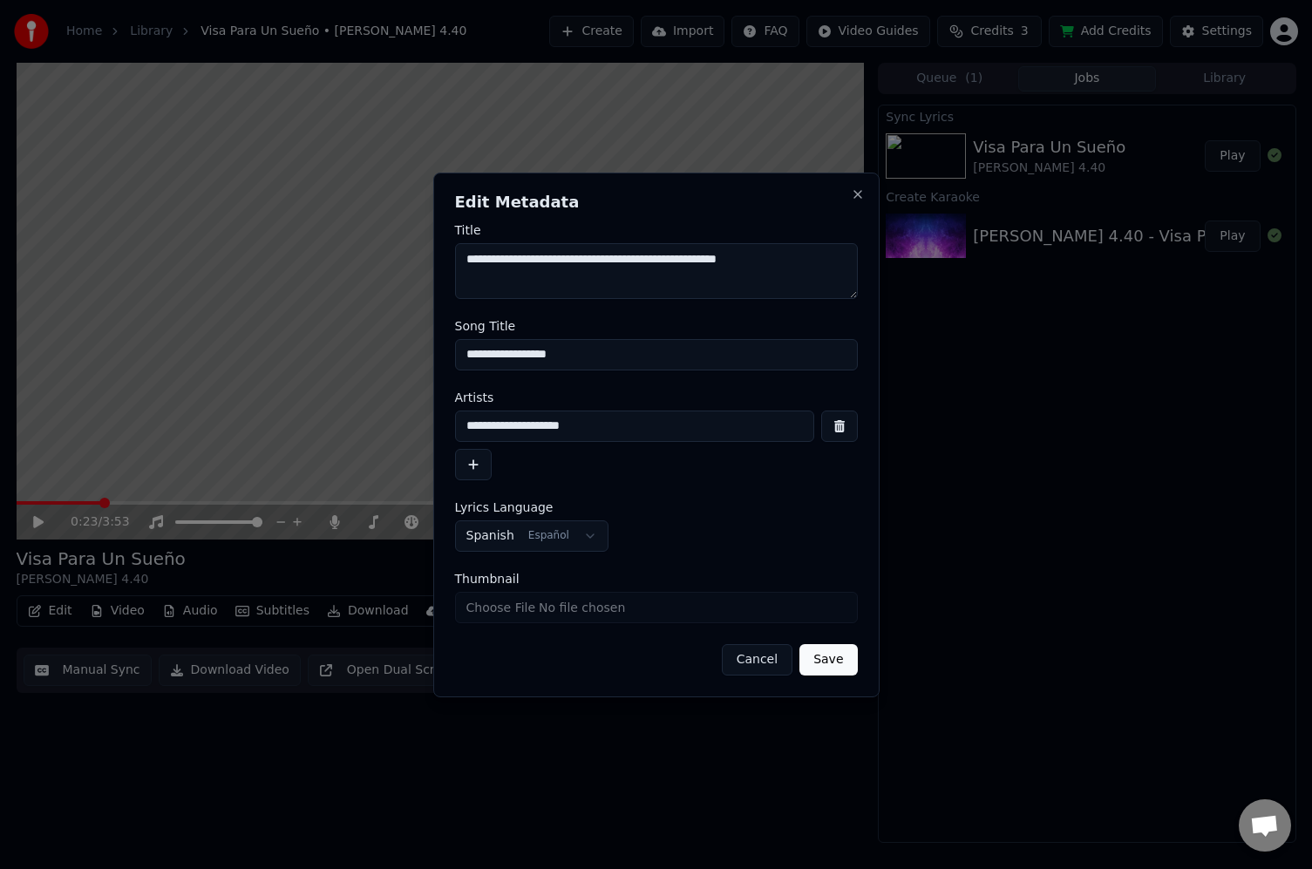
click at [791, 261] on textarea "**********" at bounding box center [656, 271] width 403 height 56
click at [591, 256] on textarea "**********" at bounding box center [656, 271] width 403 height 56
type textarea "**********"
click at [599, 424] on input "**********" at bounding box center [634, 426] width 359 height 31
click at [840, 657] on button "Save" at bounding box center [828, 659] width 58 height 31
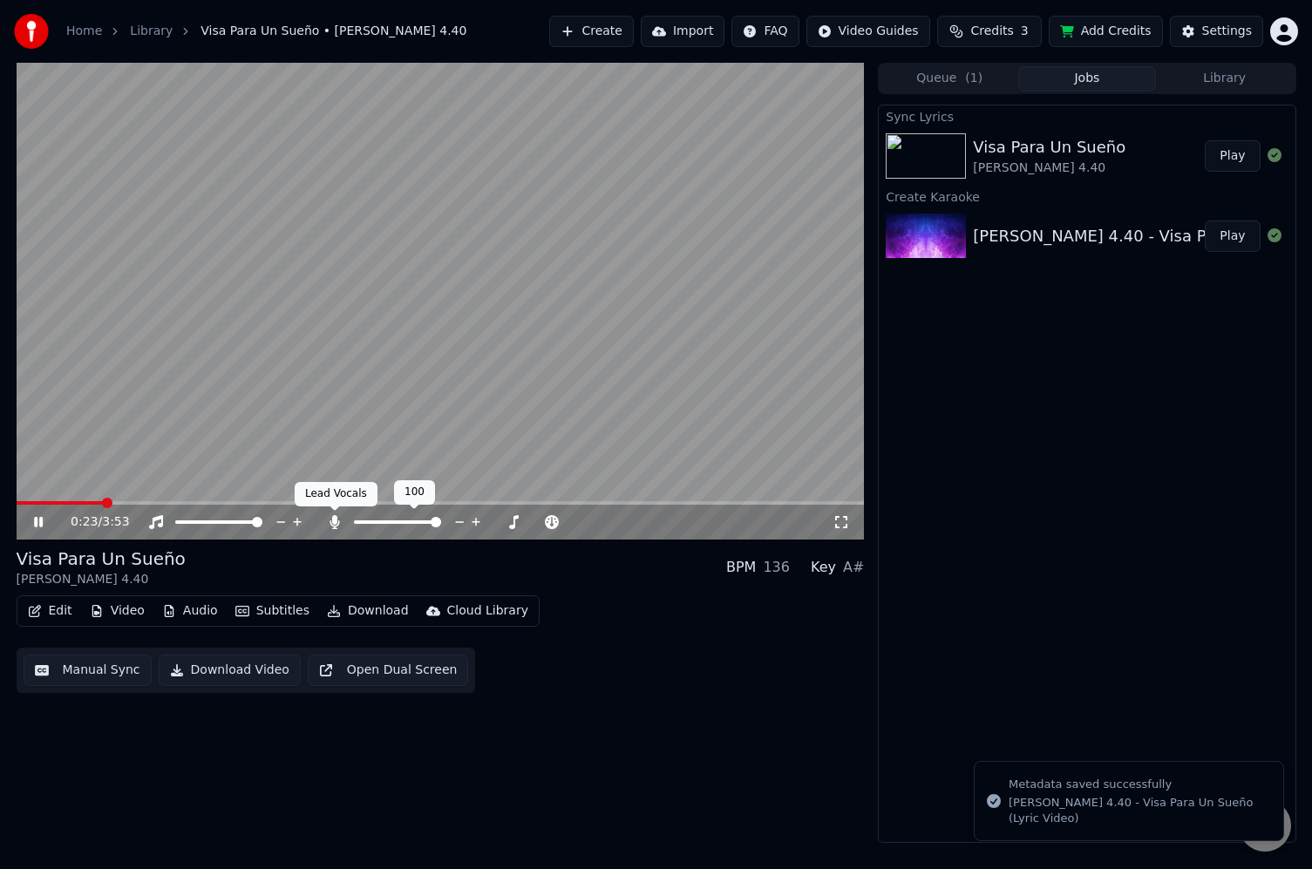
click at [334, 518] on icon at bounding box center [335, 522] width 10 height 14
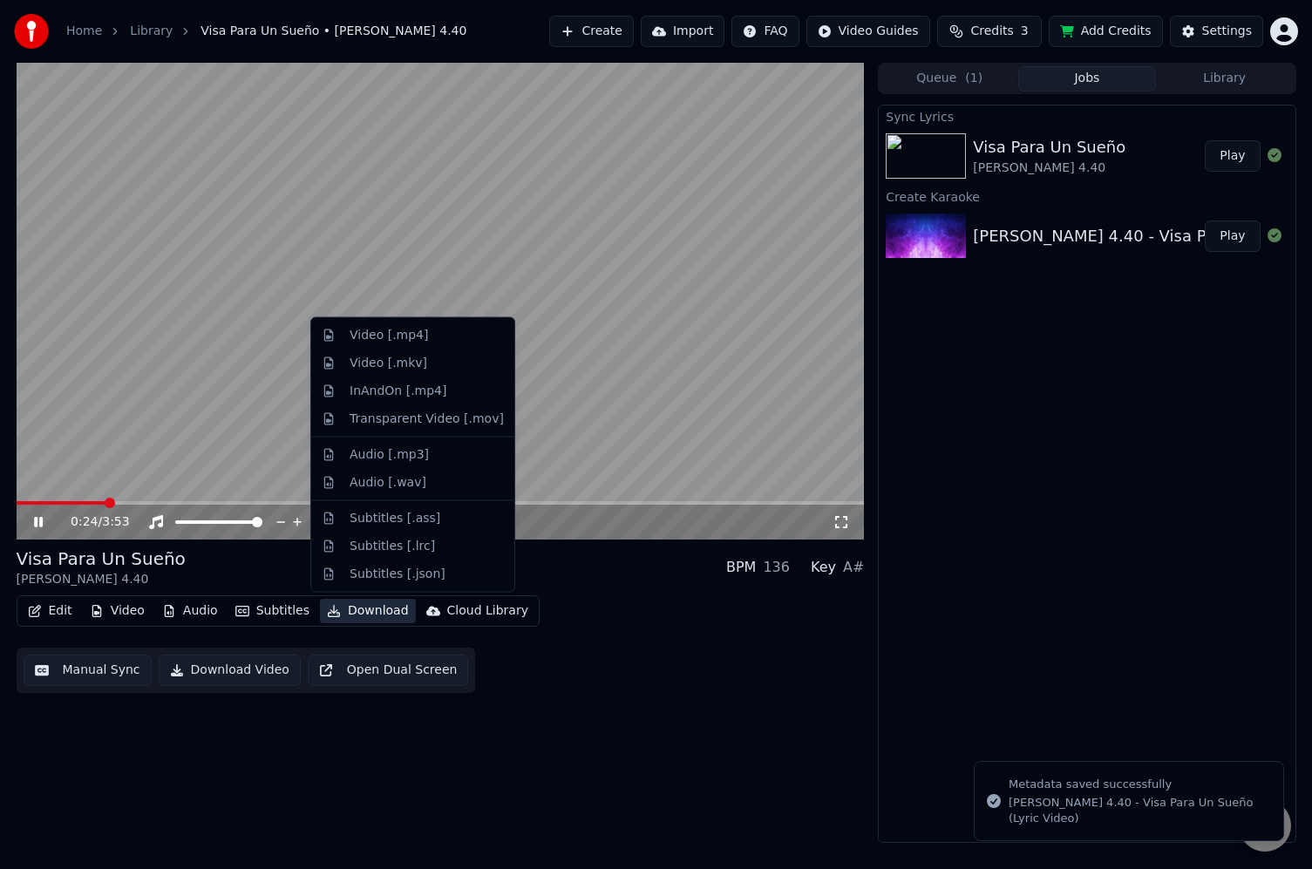
click at [358, 612] on button "Download" at bounding box center [368, 611] width 96 height 24
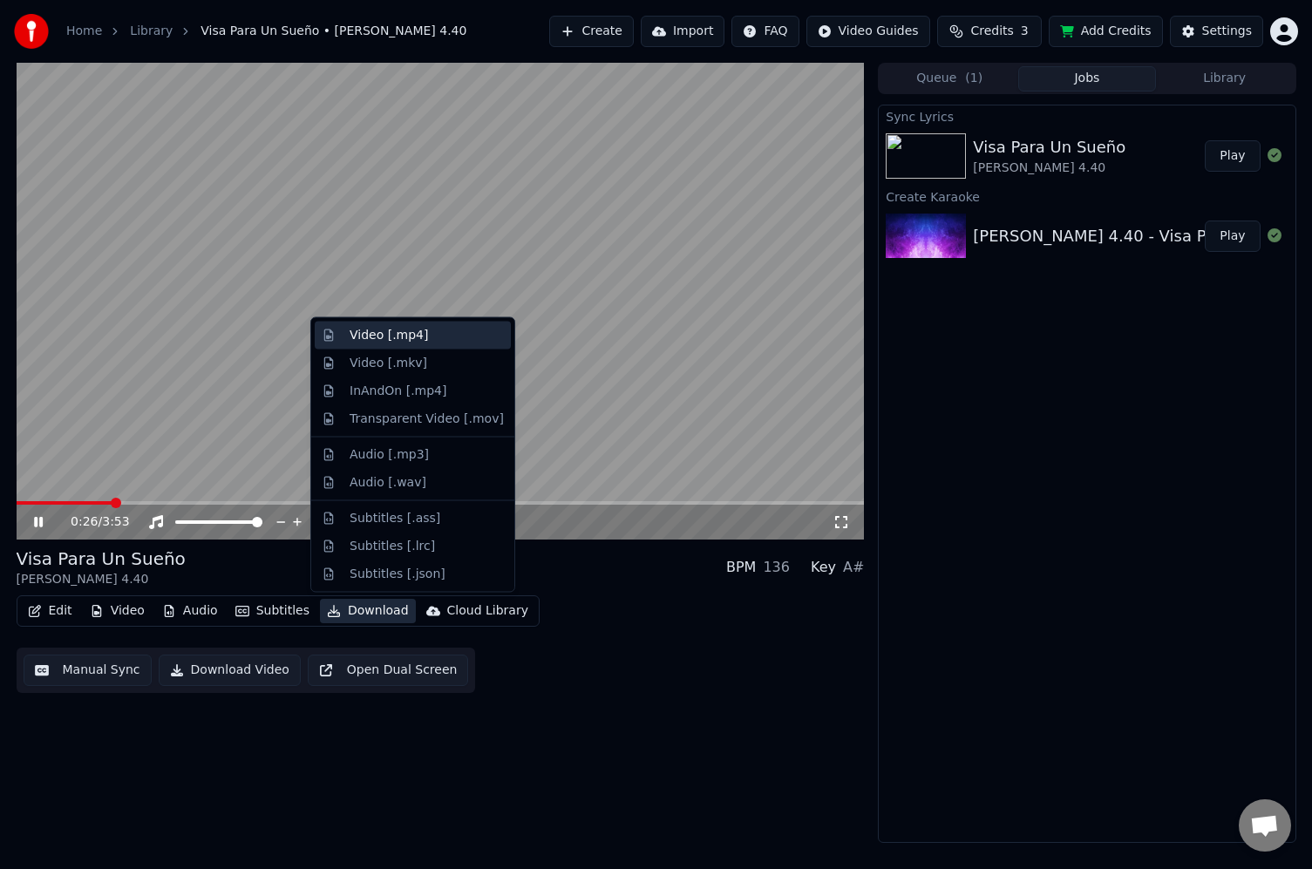
click at [373, 336] on div "Video [.mp4]" at bounding box center [389, 335] width 78 height 17
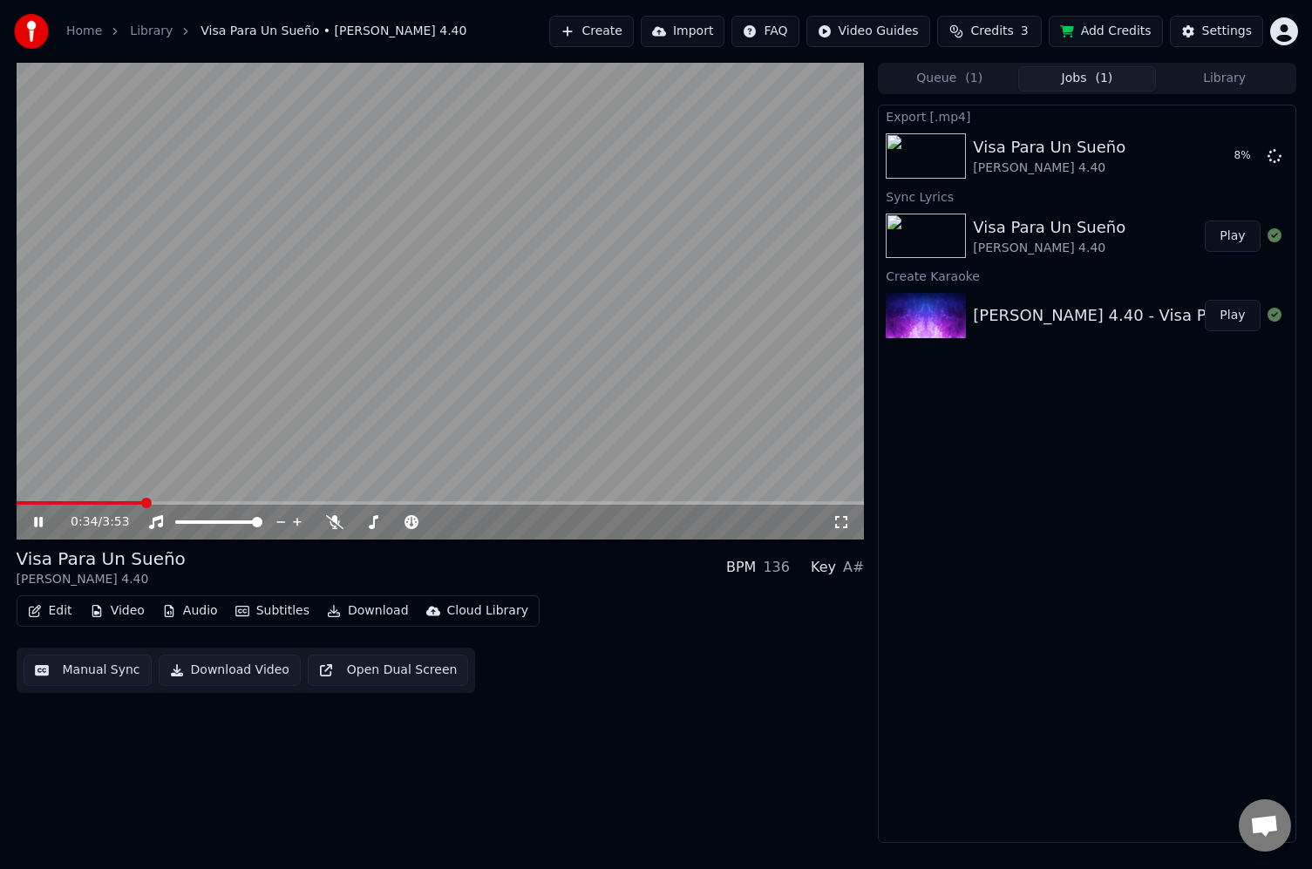
click at [37, 521] on icon at bounding box center [51, 522] width 41 height 14
click at [1247, 156] on button "Show" at bounding box center [1229, 155] width 63 height 31
